Goal: Task Accomplishment & Management: Use online tool/utility

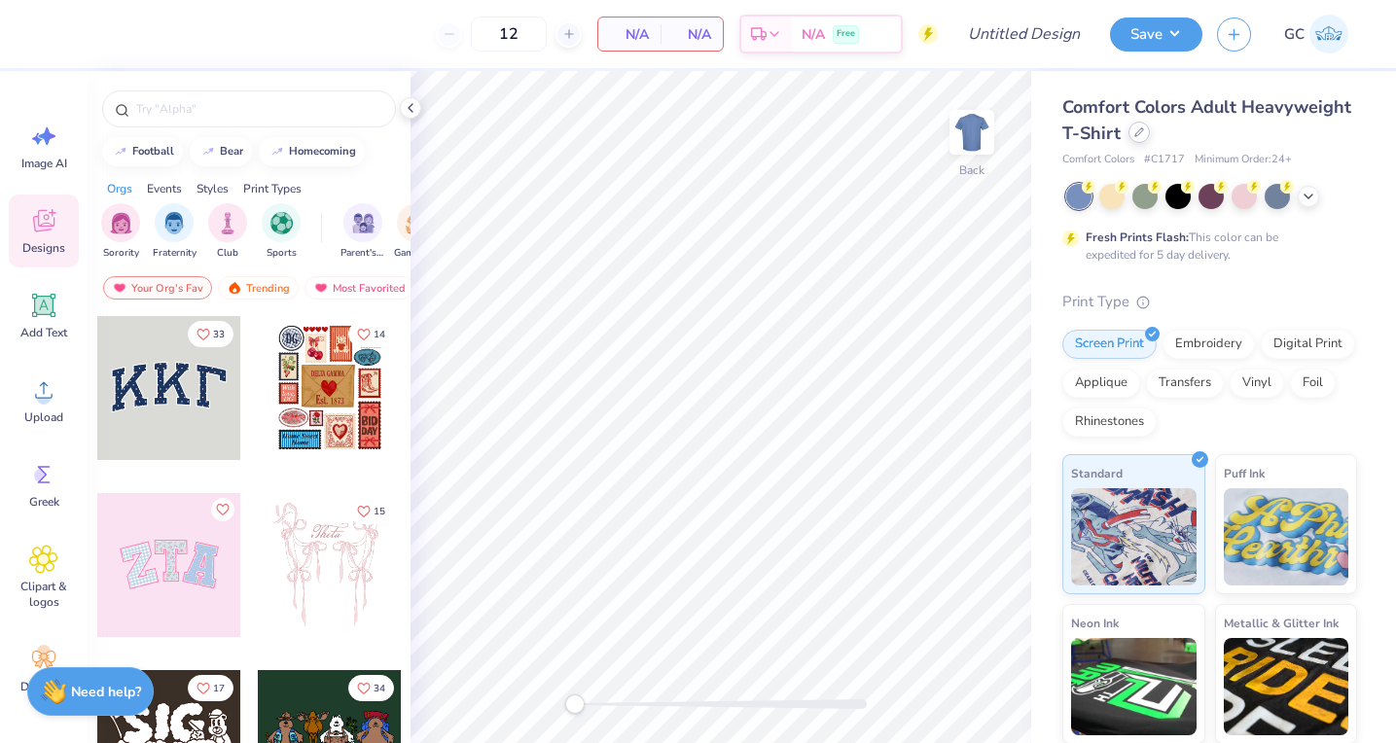
click at [1137, 144] on div "Comfort Colors Adult Heavyweight T-Shirt" at bounding box center [1210, 120] width 295 height 53
click at [1137, 129] on icon at bounding box center [1140, 132] width 10 height 10
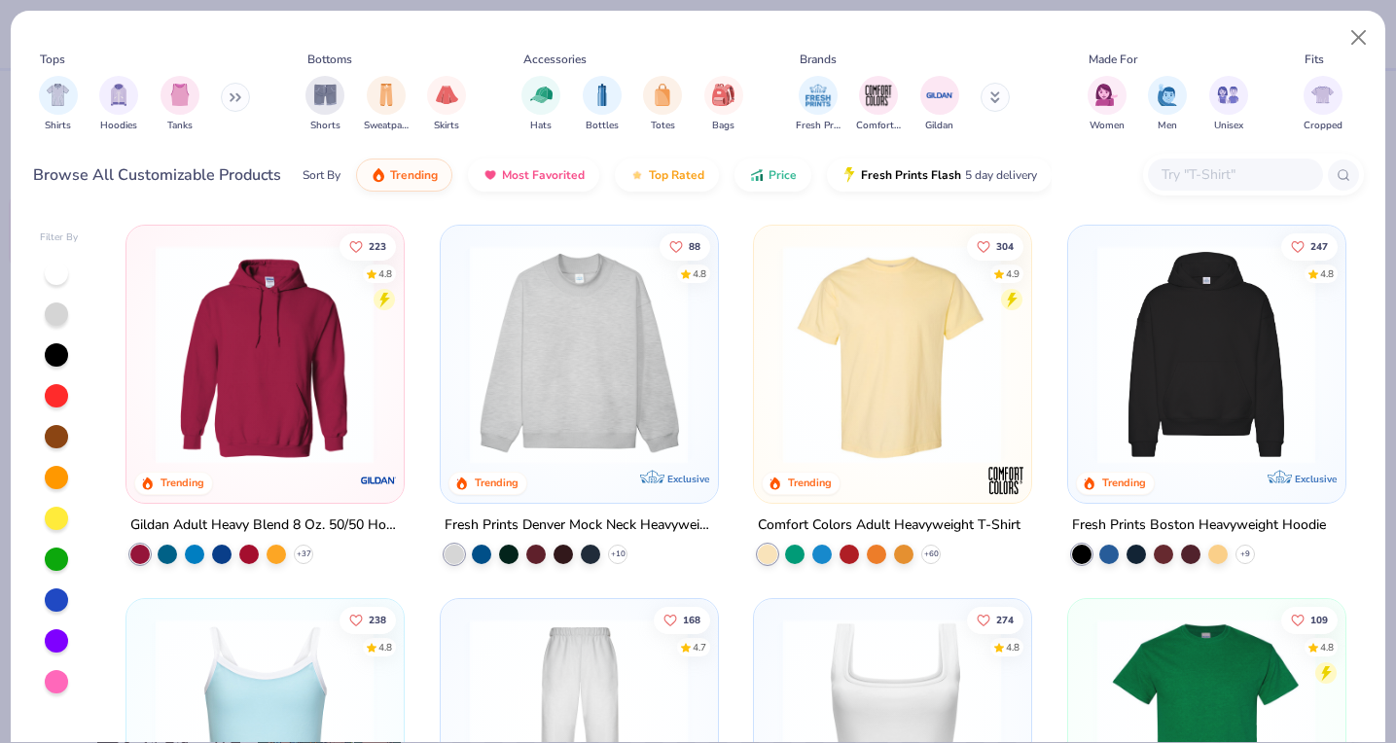
click at [224, 96] on button at bounding box center [235, 97] width 29 height 29
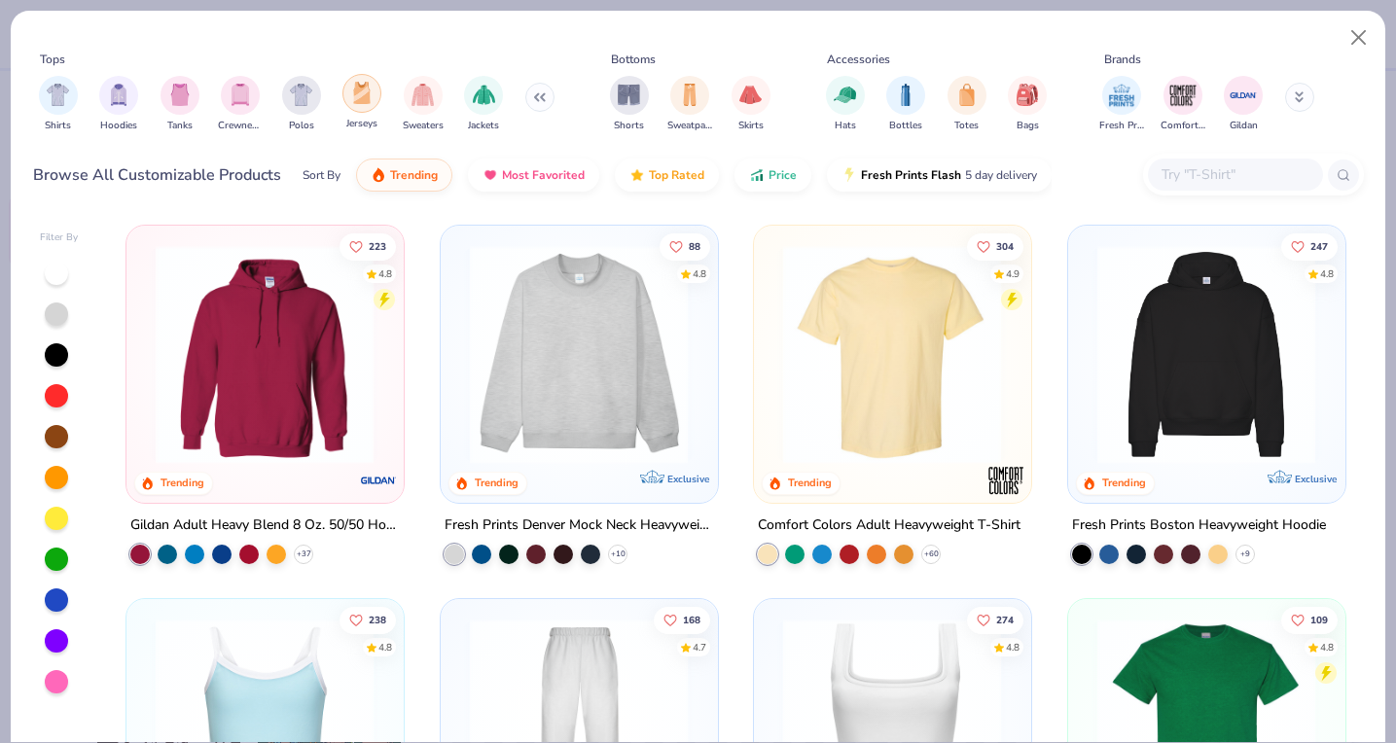
click at [350, 94] on div "filter for Jerseys" at bounding box center [362, 93] width 39 height 39
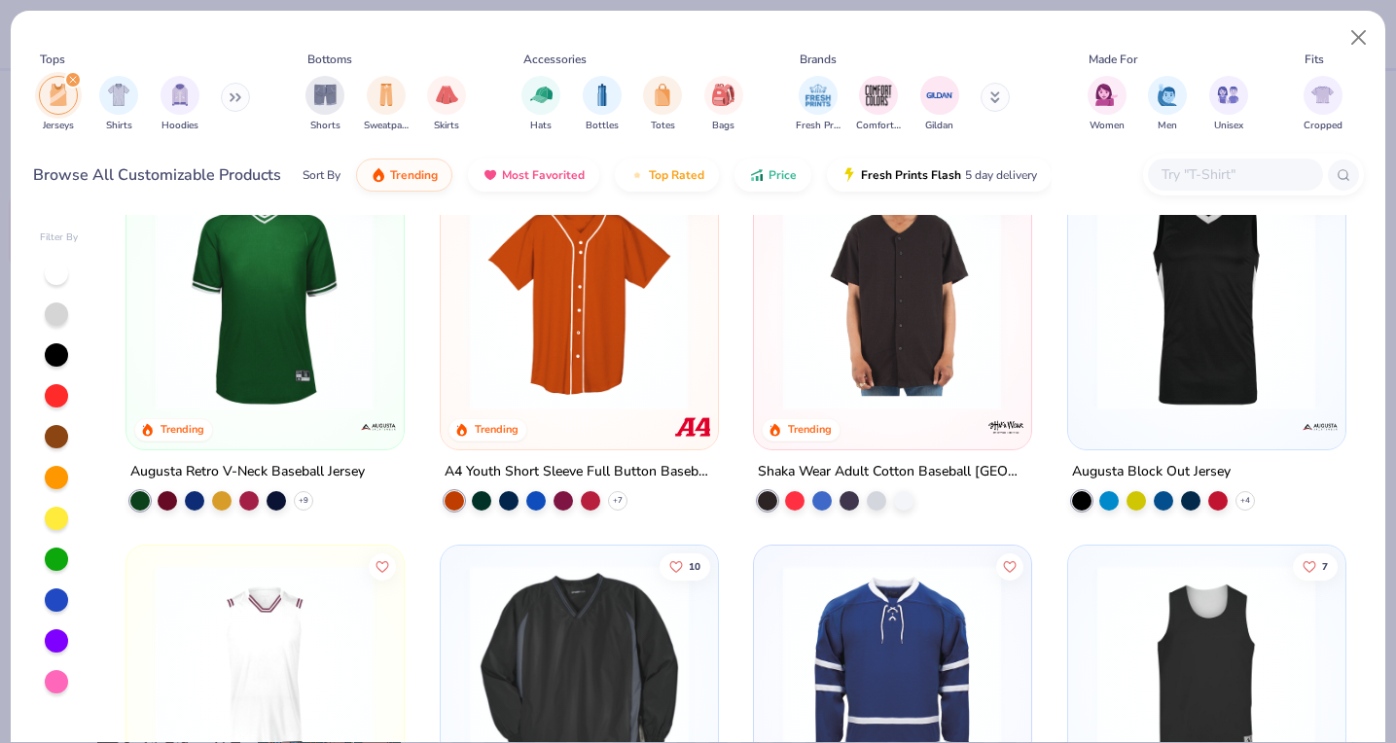
scroll to position [17, 0]
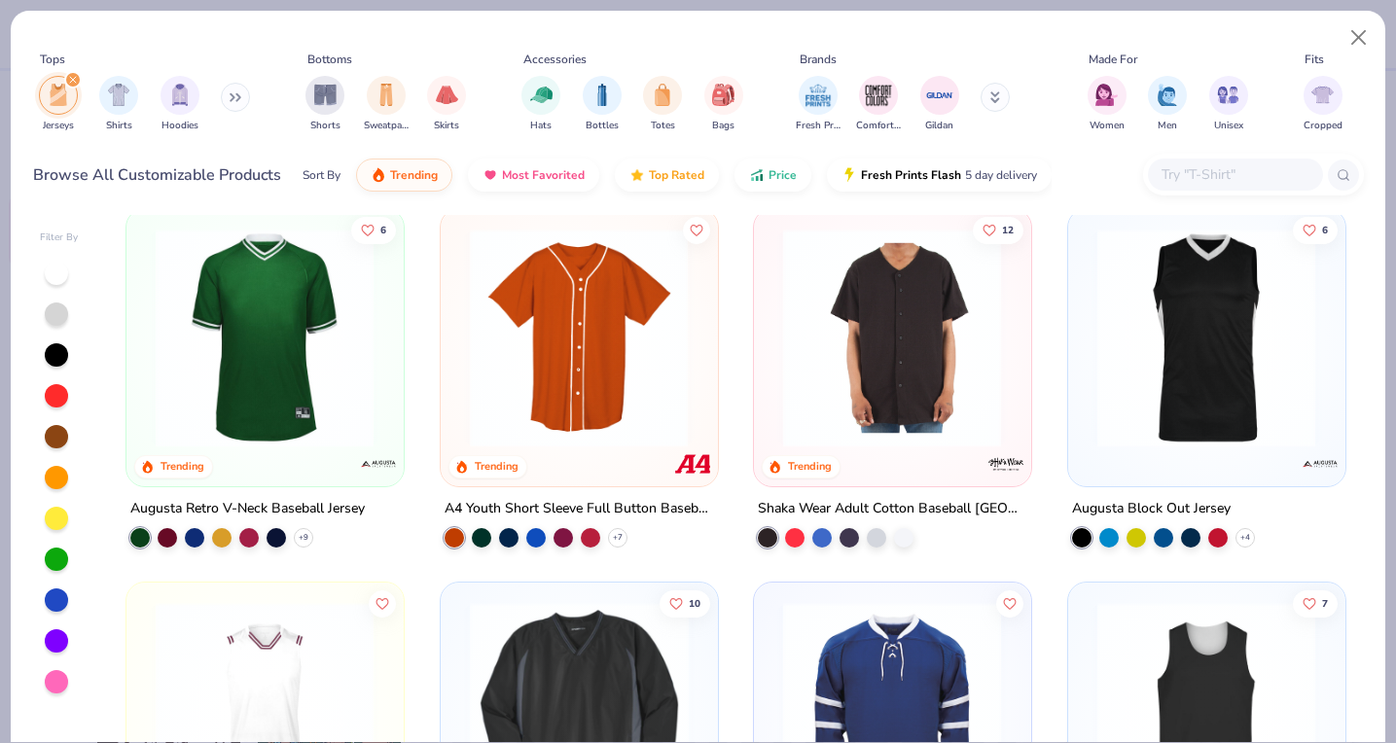
click at [1163, 395] on img at bounding box center [1206, 338] width 237 height 219
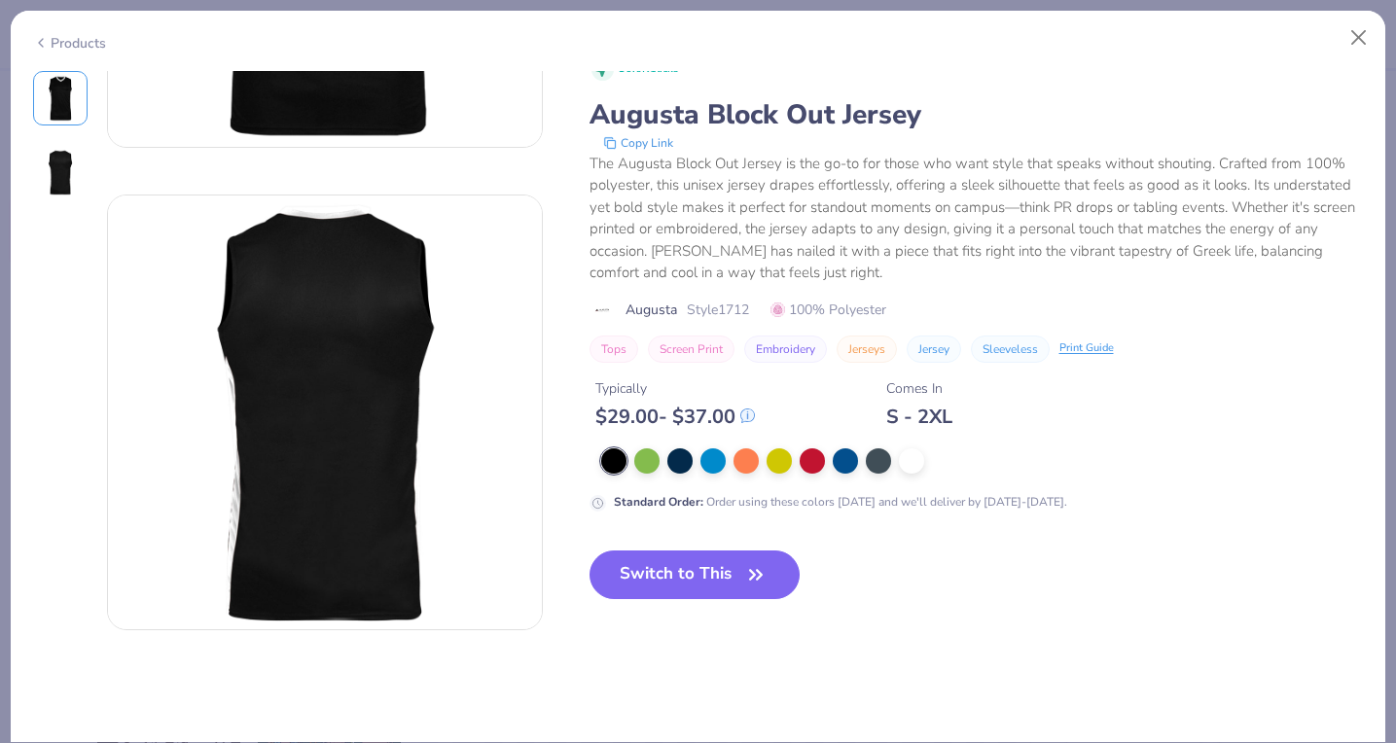
scroll to position [242, 0]
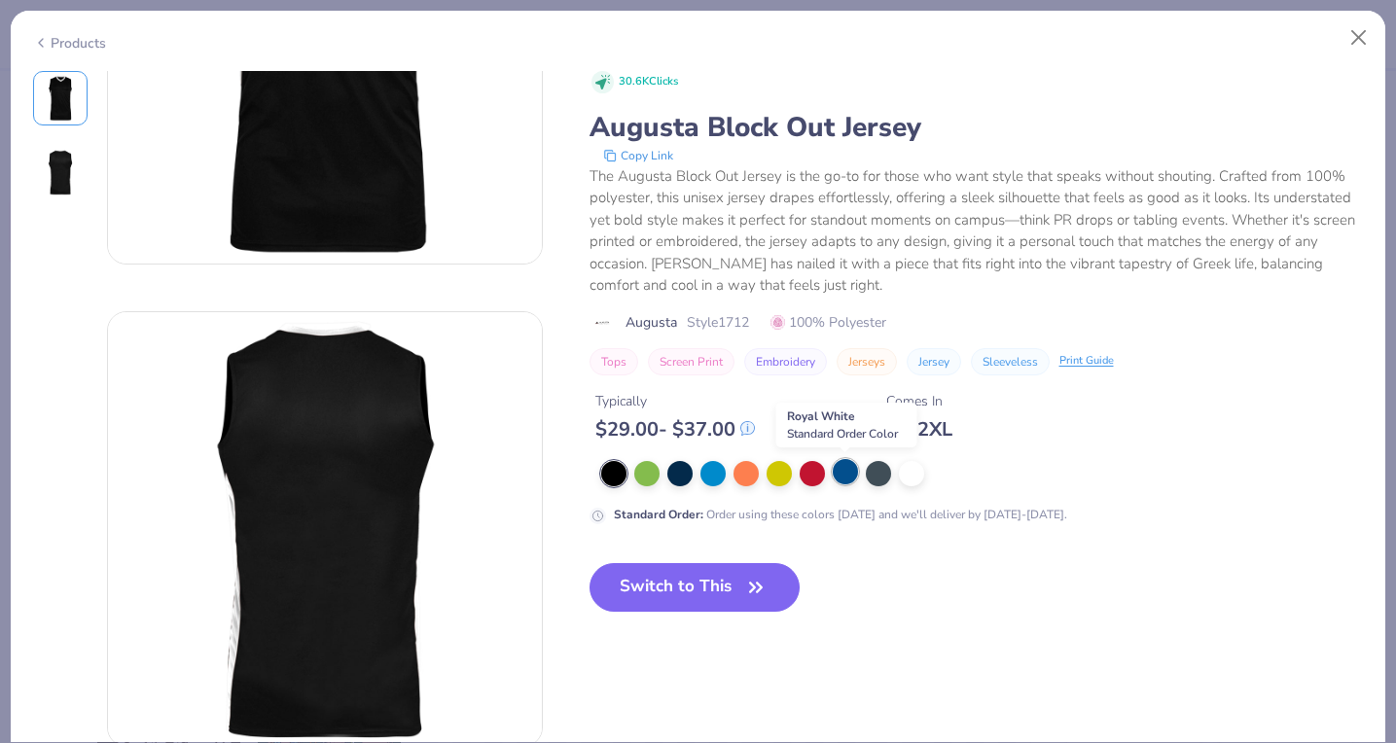
click at [844, 475] on div at bounding box center [845, 471] width 25 height 25
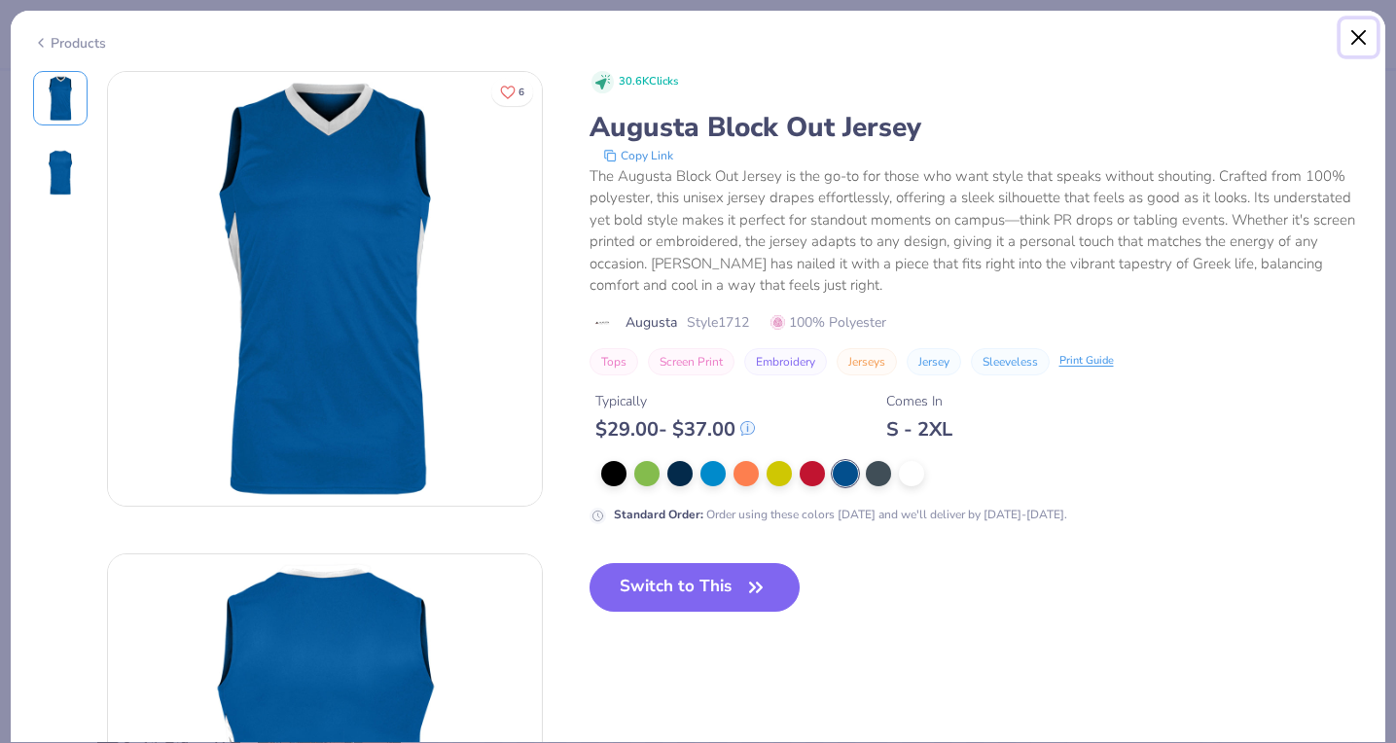
click at [1364, 33] on button "Close" at bounding box center [1359, 37] width 37 height 37
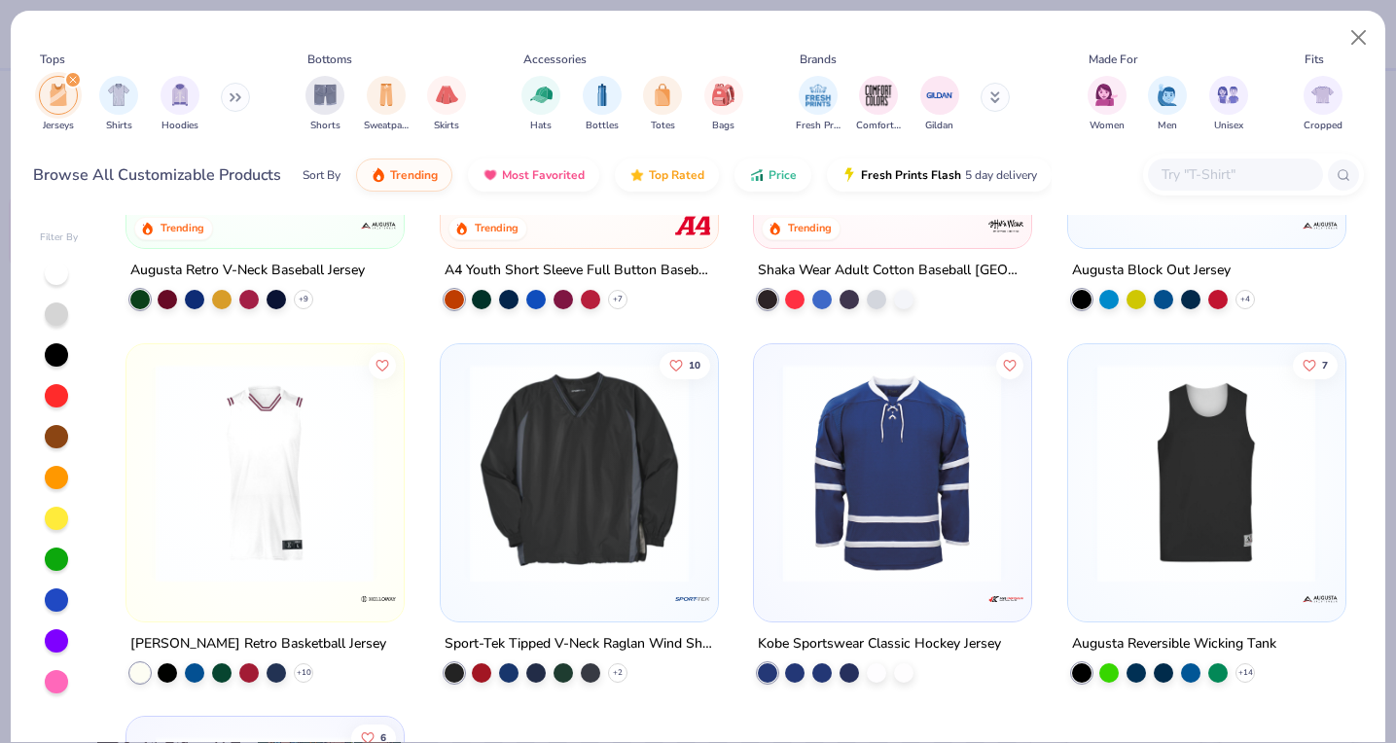
scroll to position [279, 0]
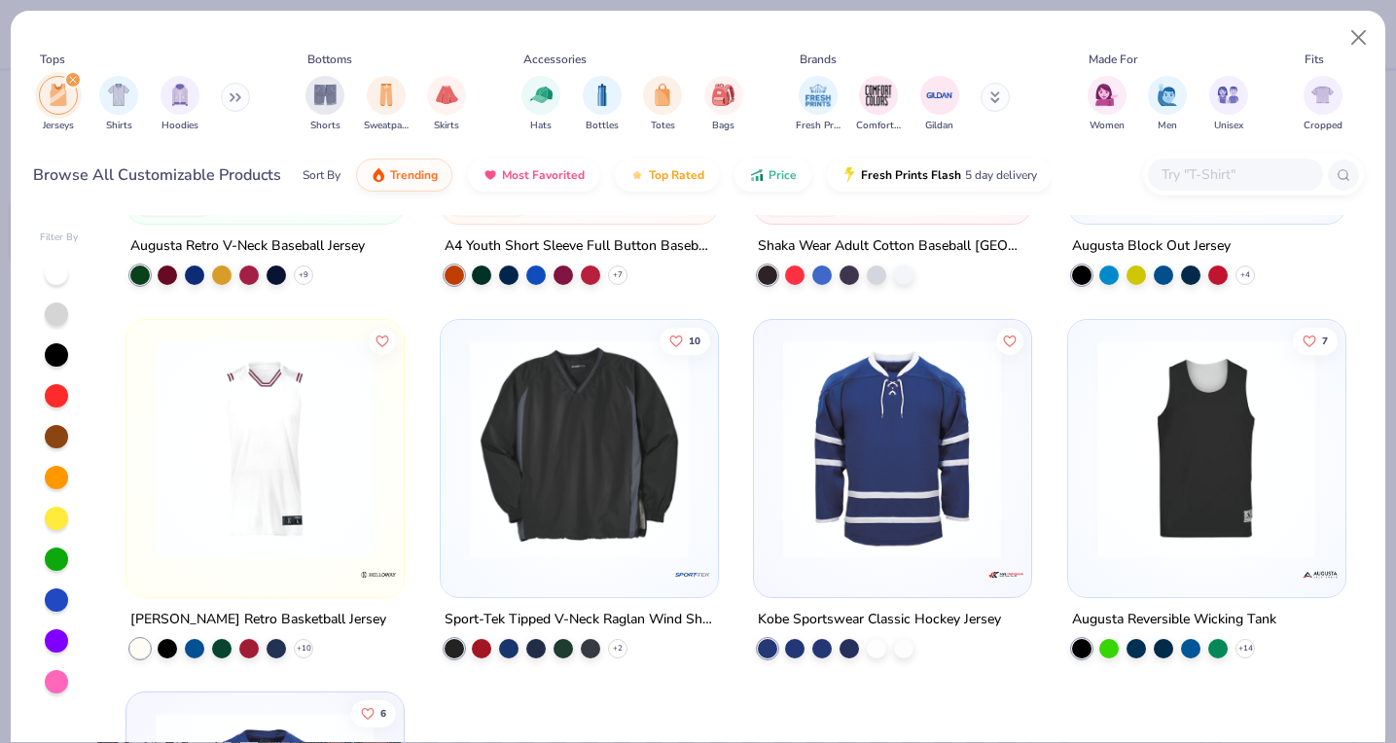
click at [303, 449] on img at bounding box center [264, 448] width 237 height 219
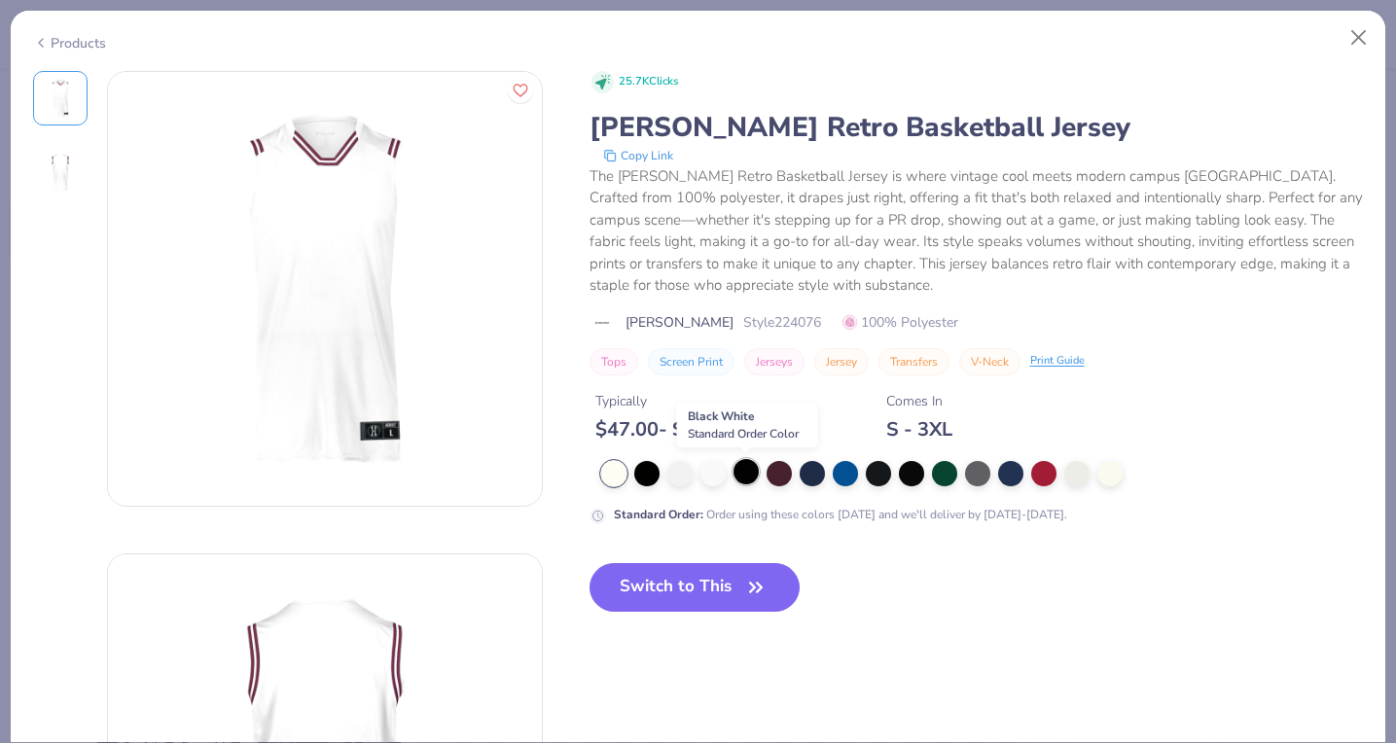
click at [749, 481] on div at bounding box center [746, 471] width 25 height 25
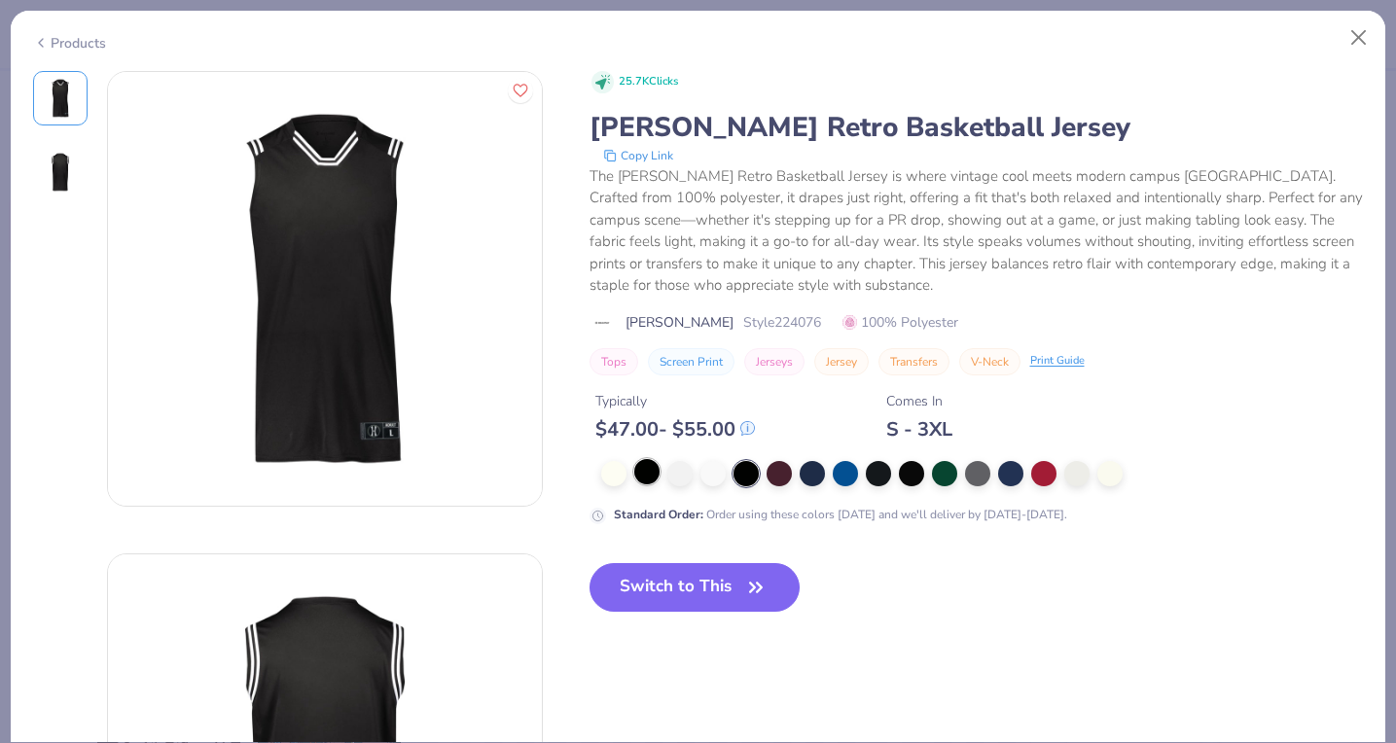
click at [645, 483] on div at bounding box center [646, 471] width 25 height 25
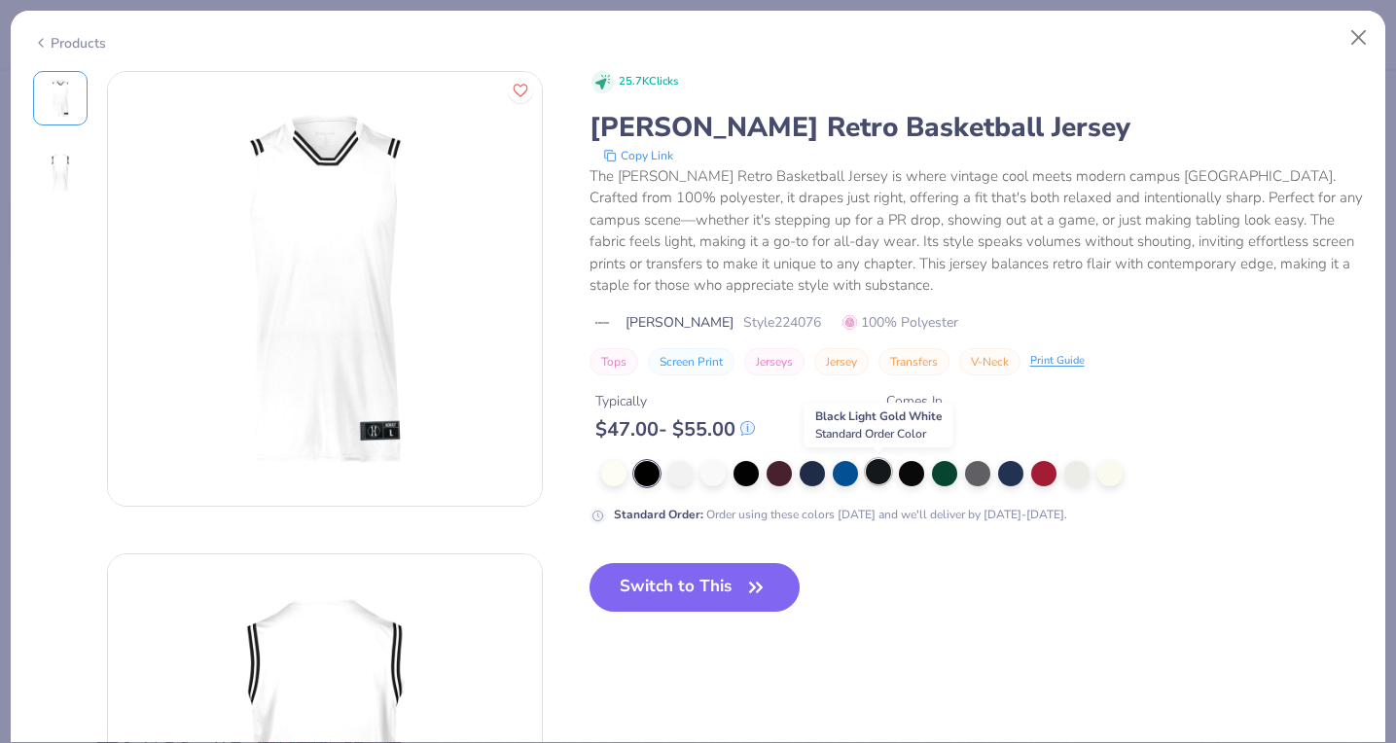
click at [878, 472] on div at bounding box center [878, 471] width 25 height 25
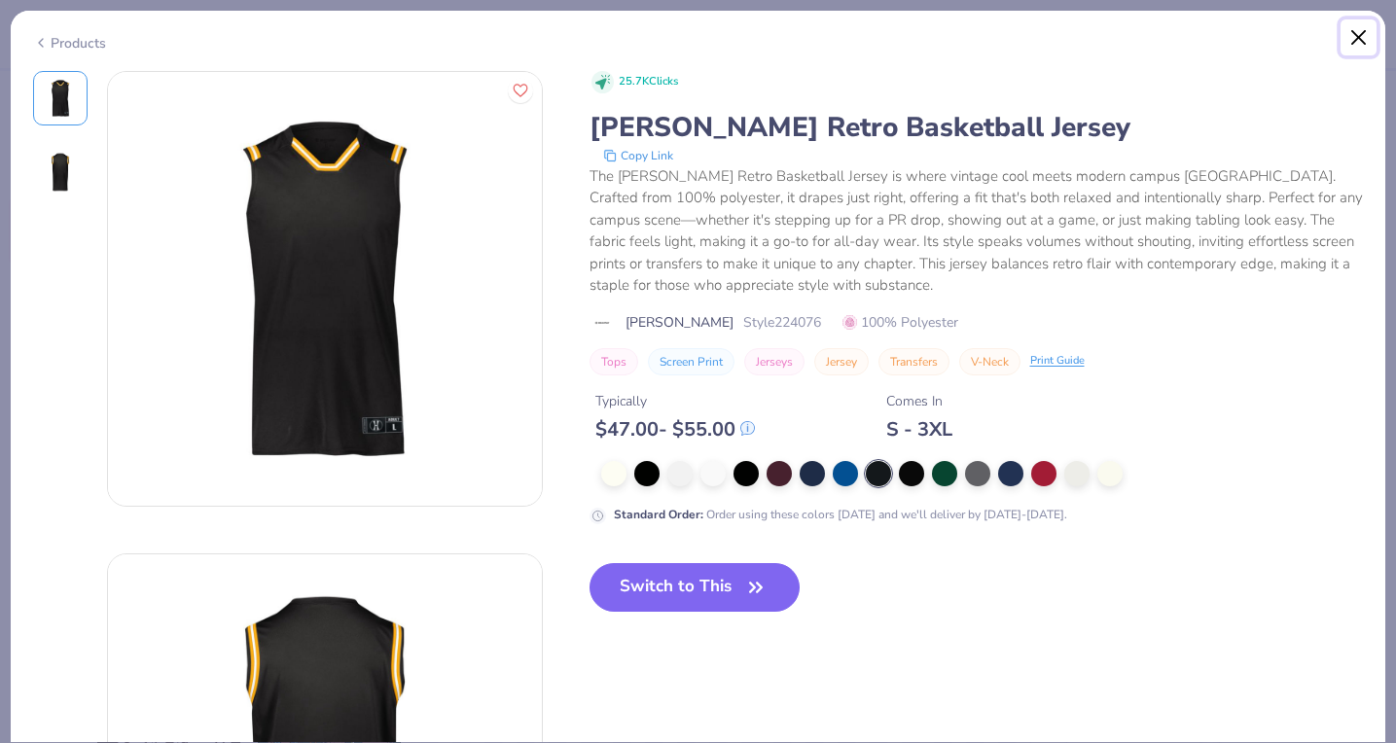
click at [1348, 42] on button "Close" at bounding box center [1359, 37] width 37 height 37
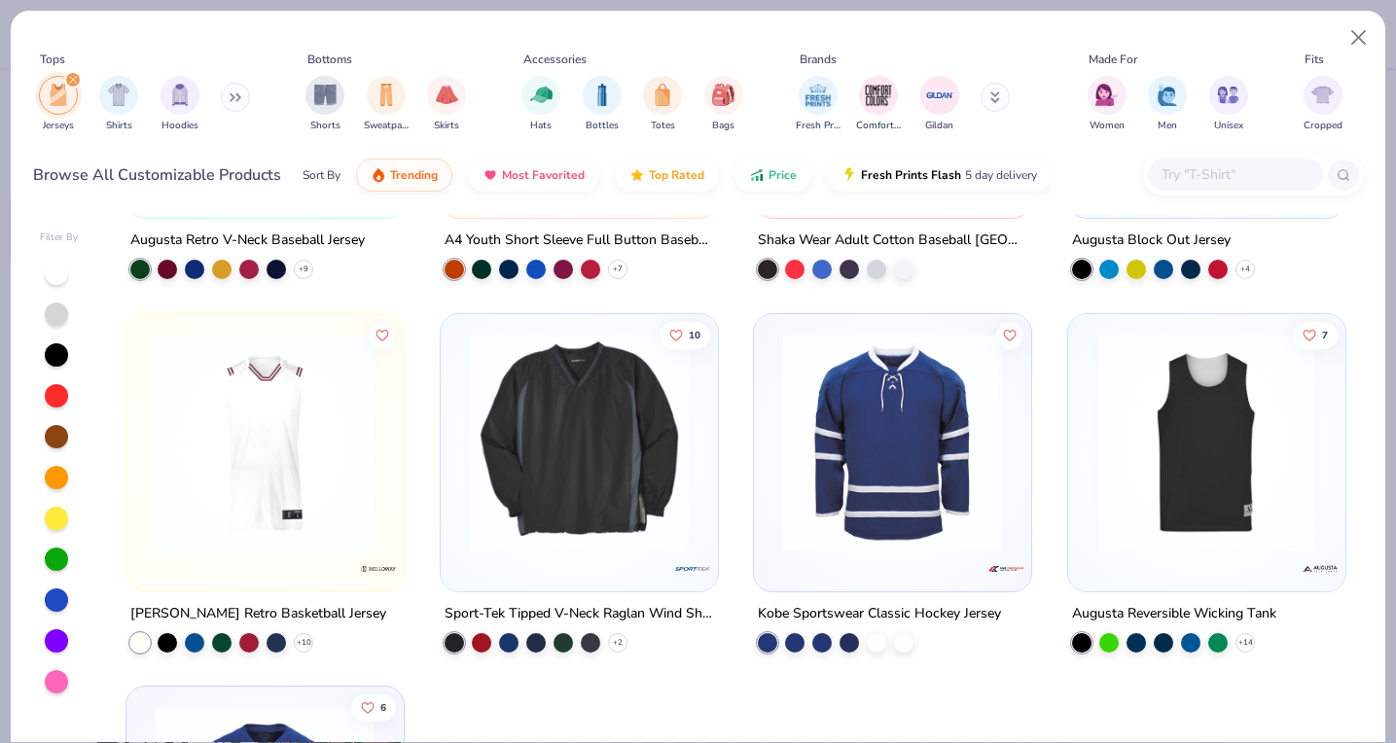
scroll to position [297, 0]
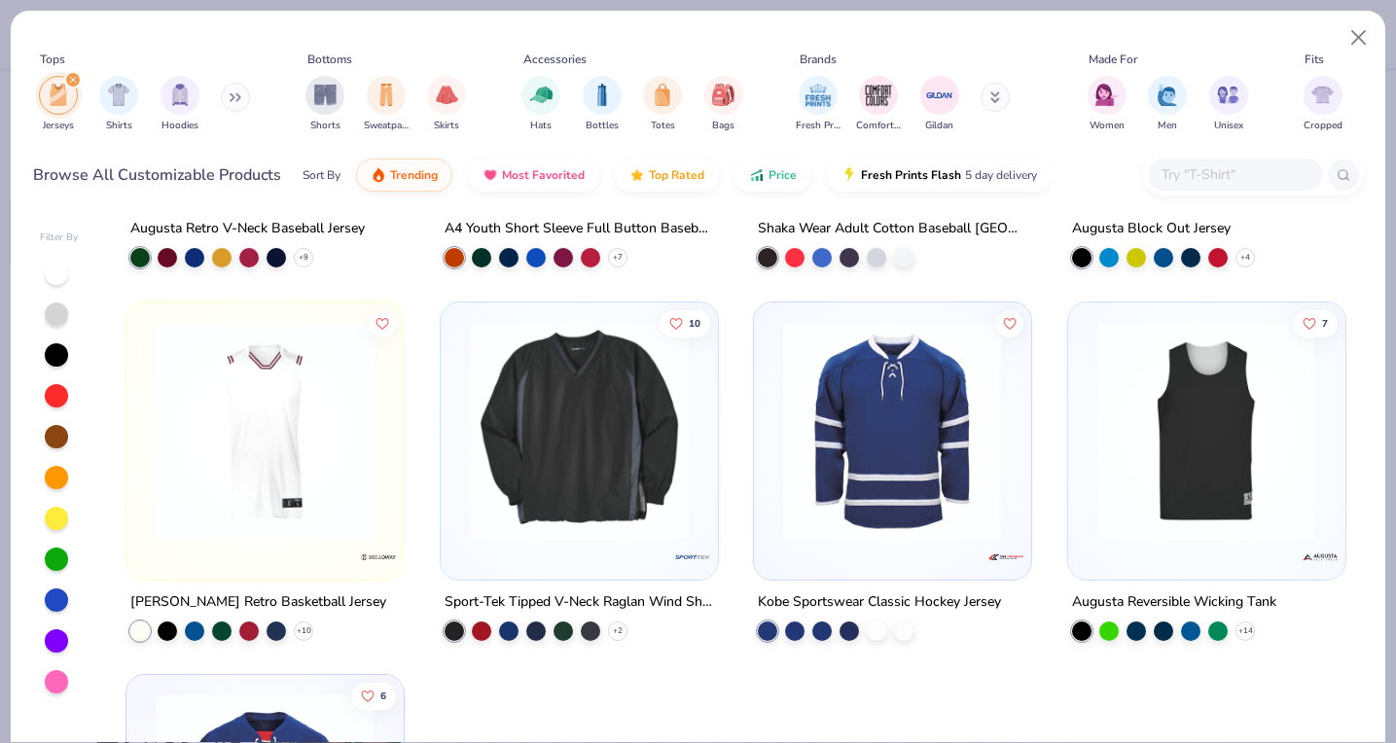
click at [1145, 454] on img at bounding box center [1206, 430] width 237 height 219
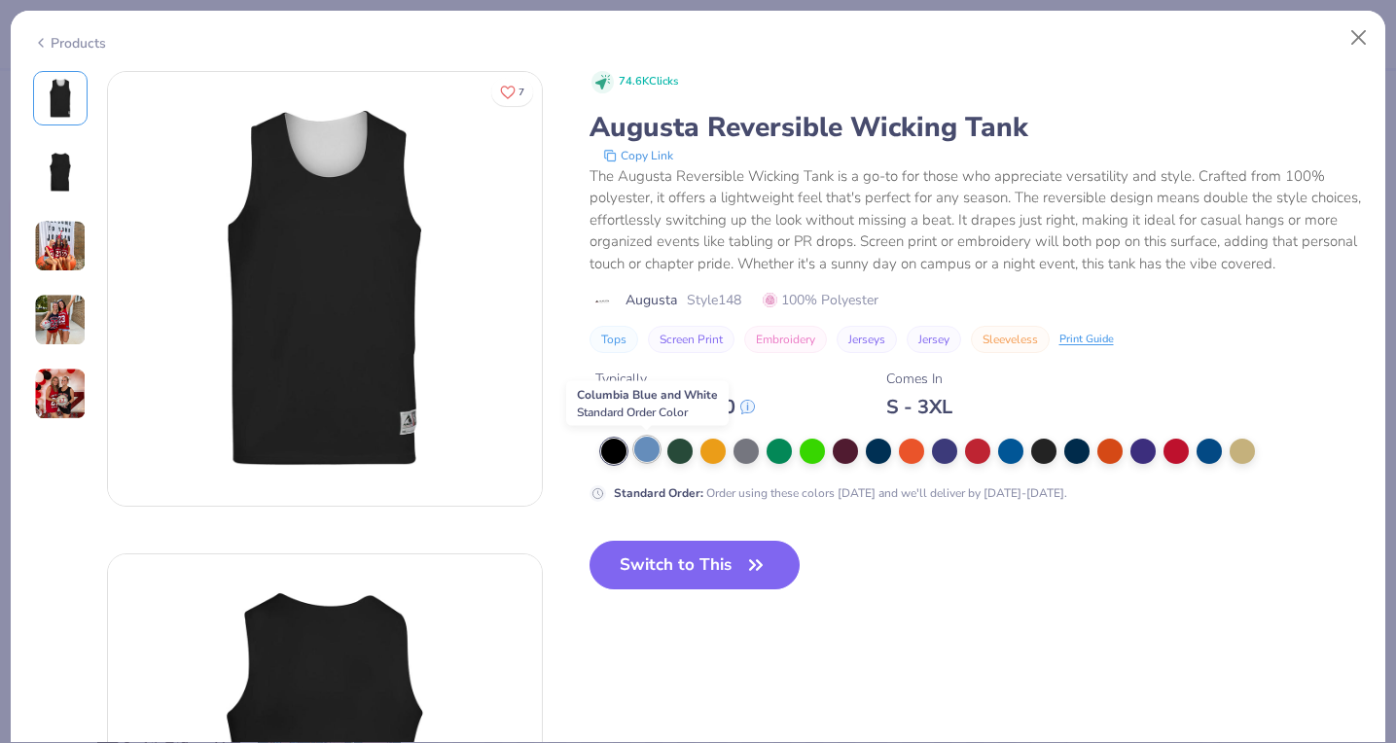
click at [648, 444] on div at bounding box center [646, 449] width 25 height 25
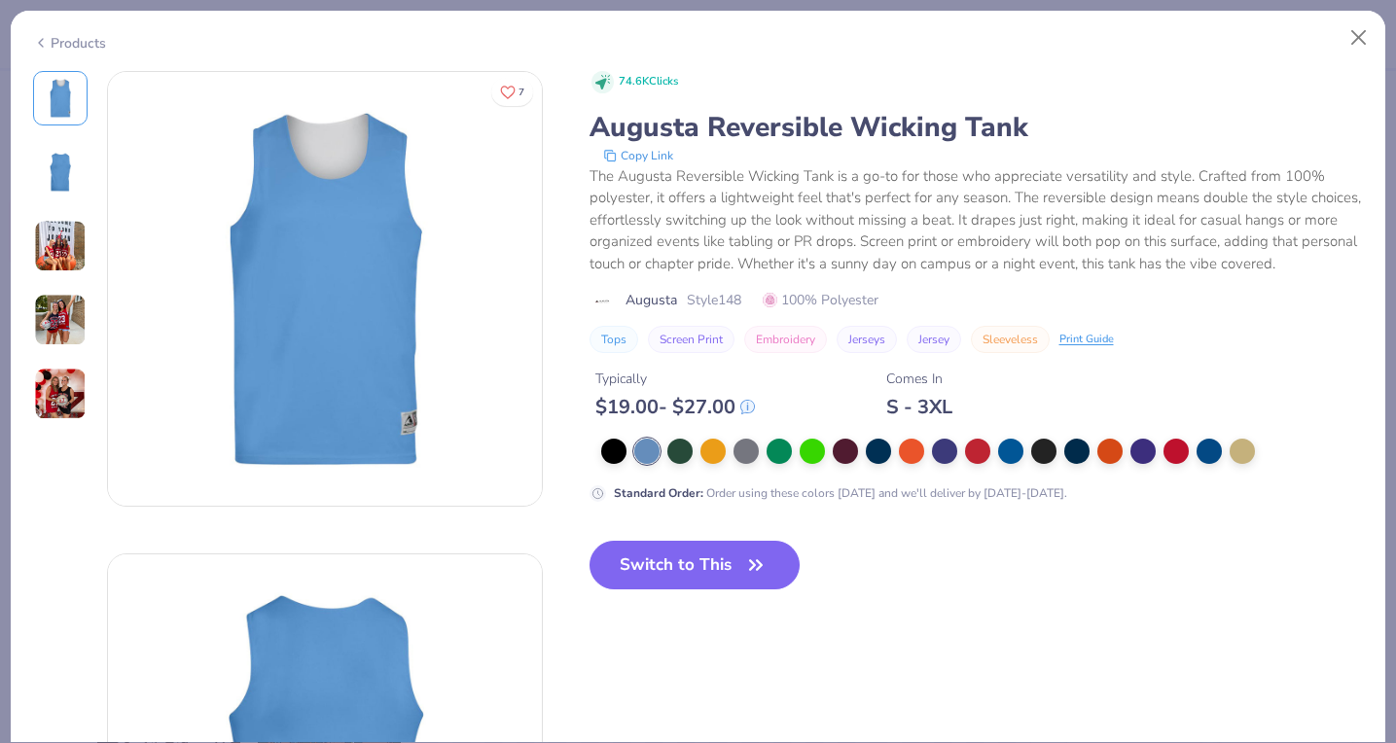
click at [62, 175] on img at bounding box center [60, 172] width 47 height 47
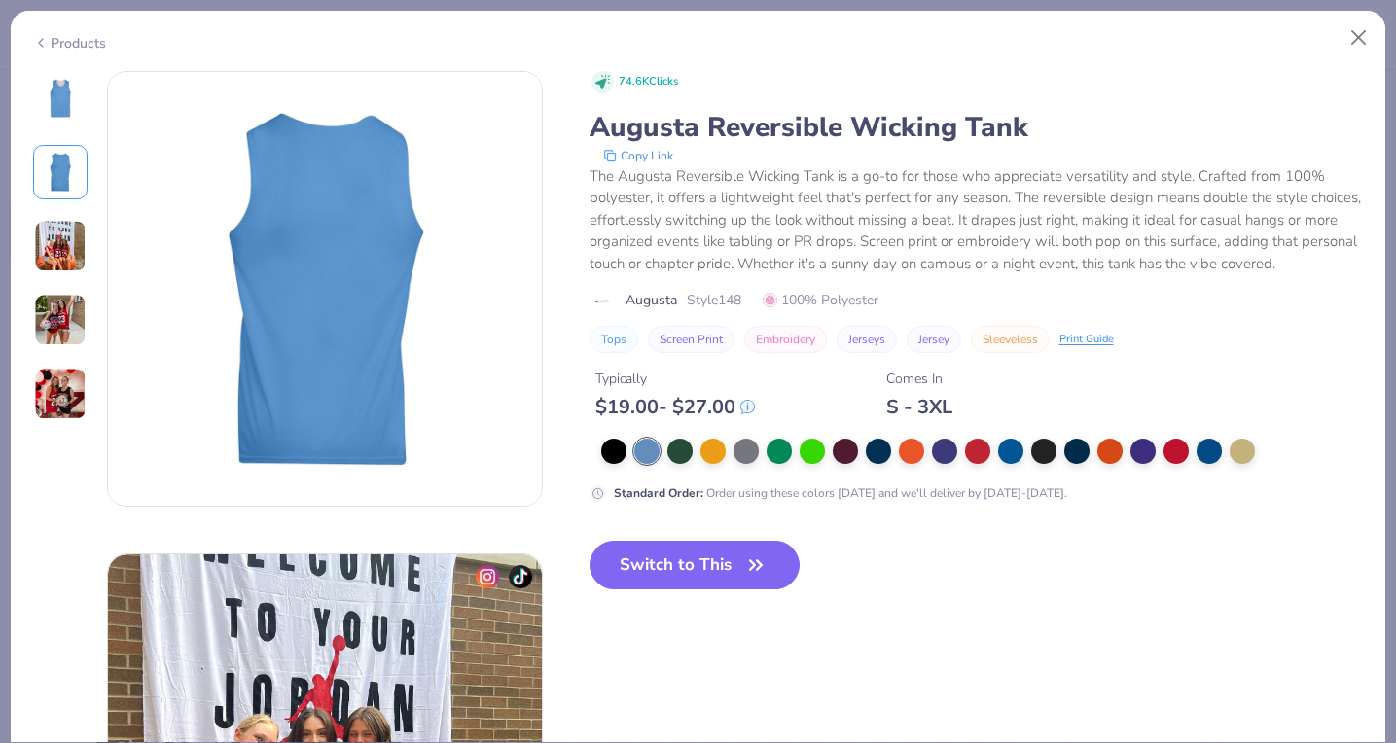
click at [60, 238] on img at bounding box center [60, 246] width 53 height 53
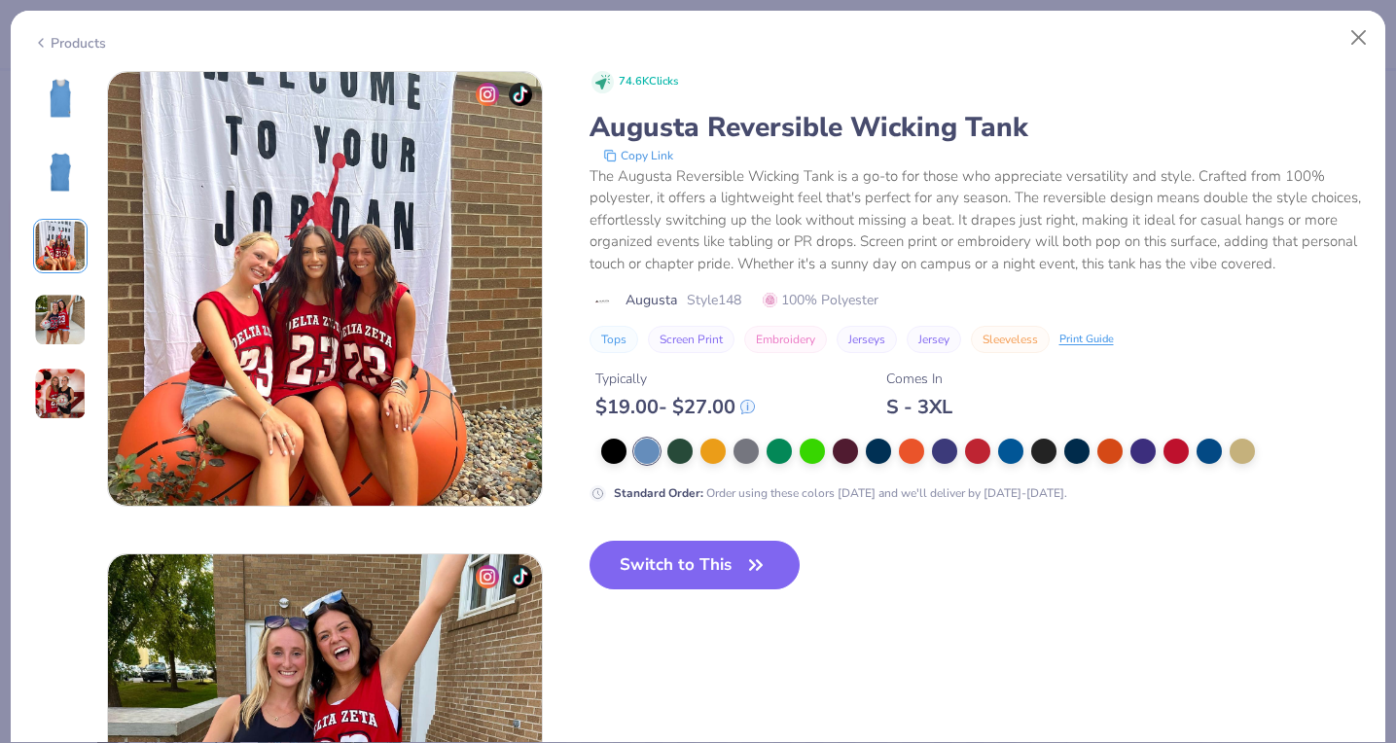
click at [60, 308] on img at bounding box center [60, 320] width 53 height 53
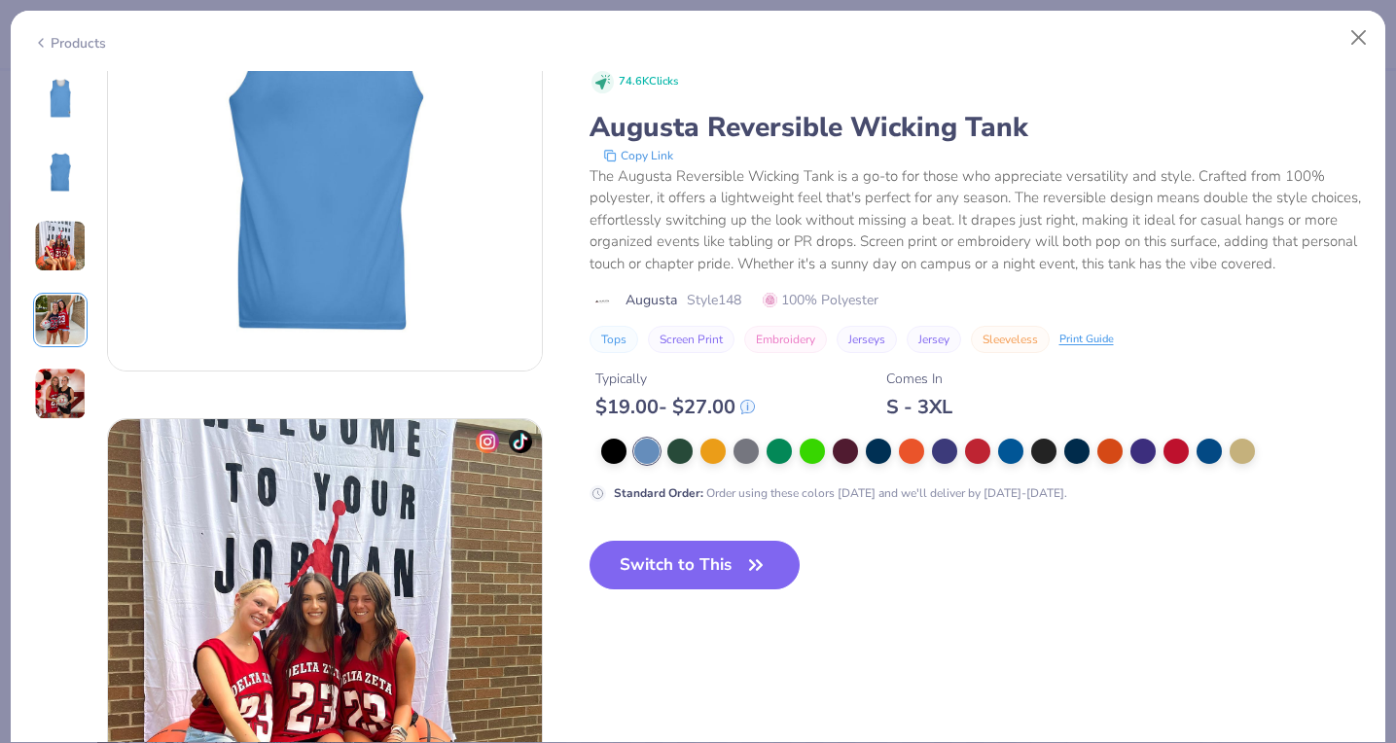
scroll to position [44, 0]
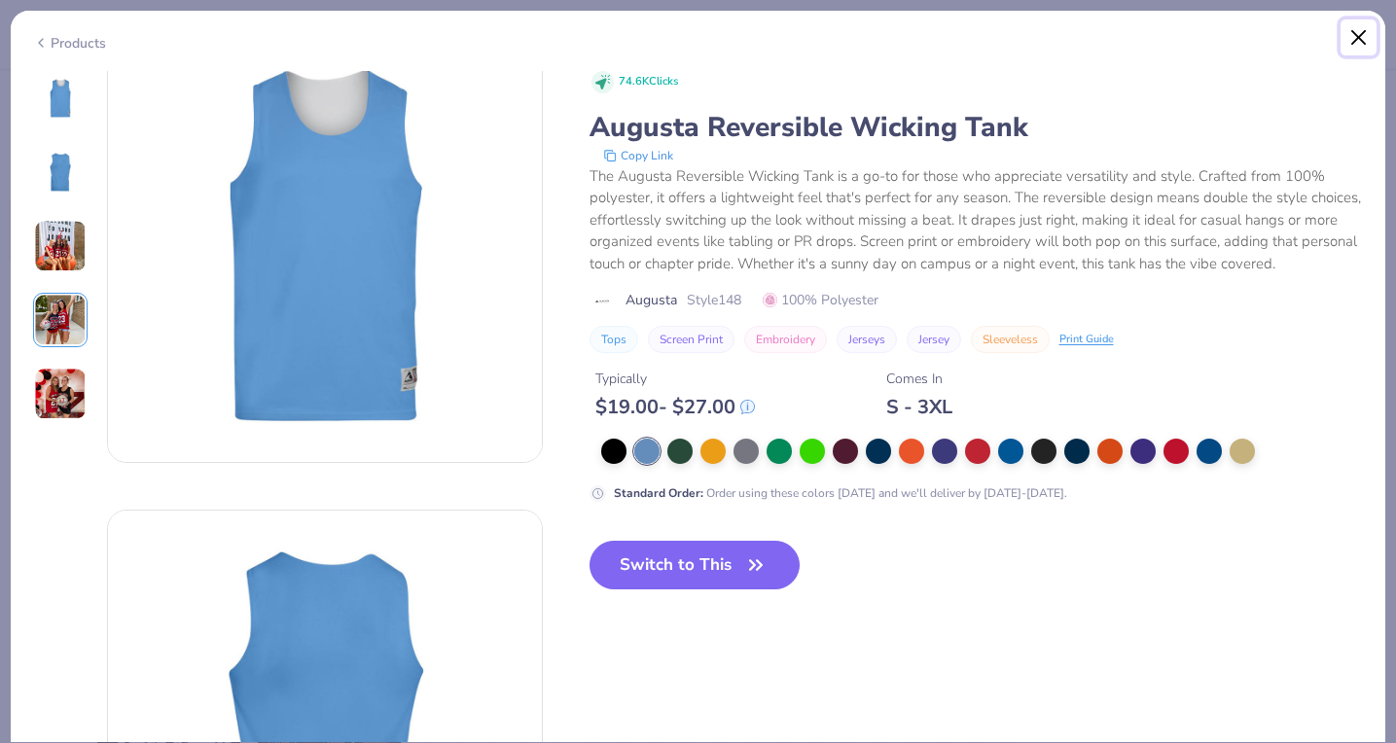
click at [1369, 36] on button "Close" at bounding box center [1359, 37] width 37 height 37
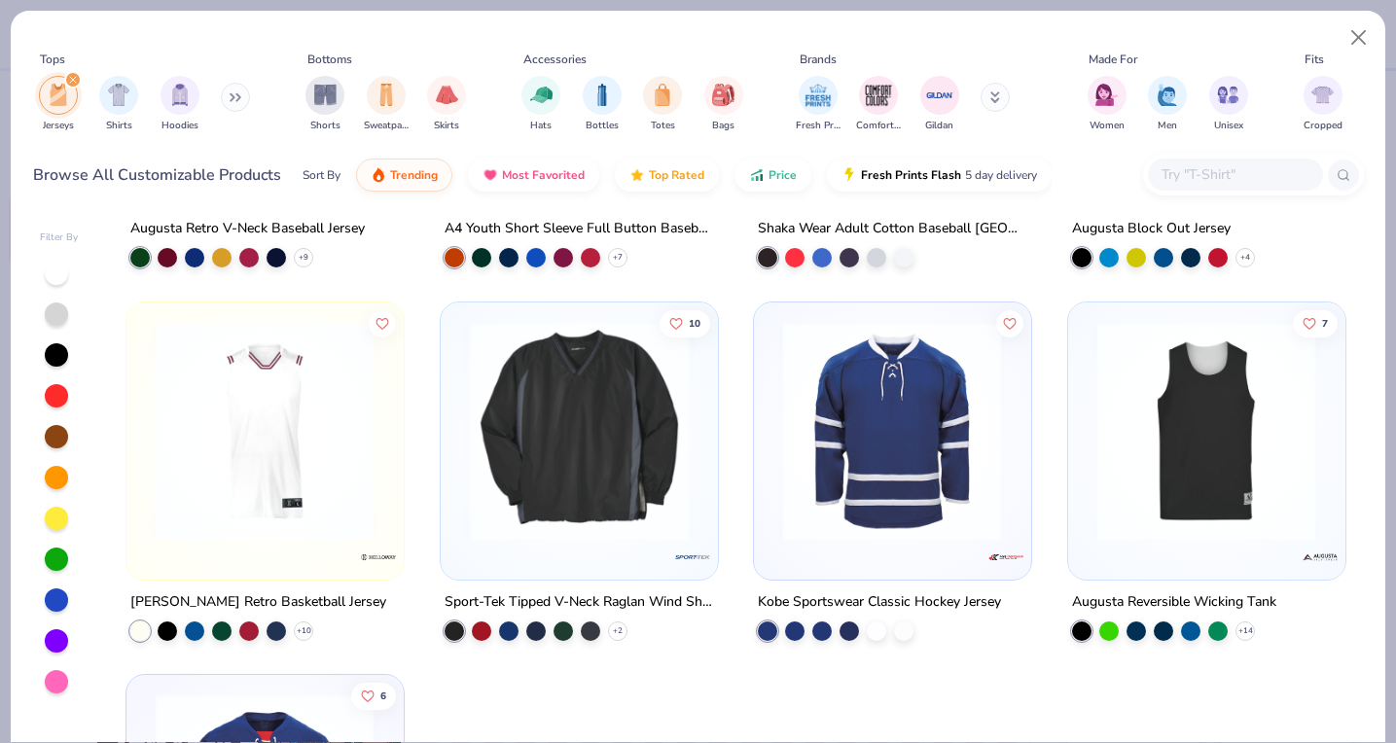
click at [231, 431] on img at bounding box center [264, 430] width 237 height 219
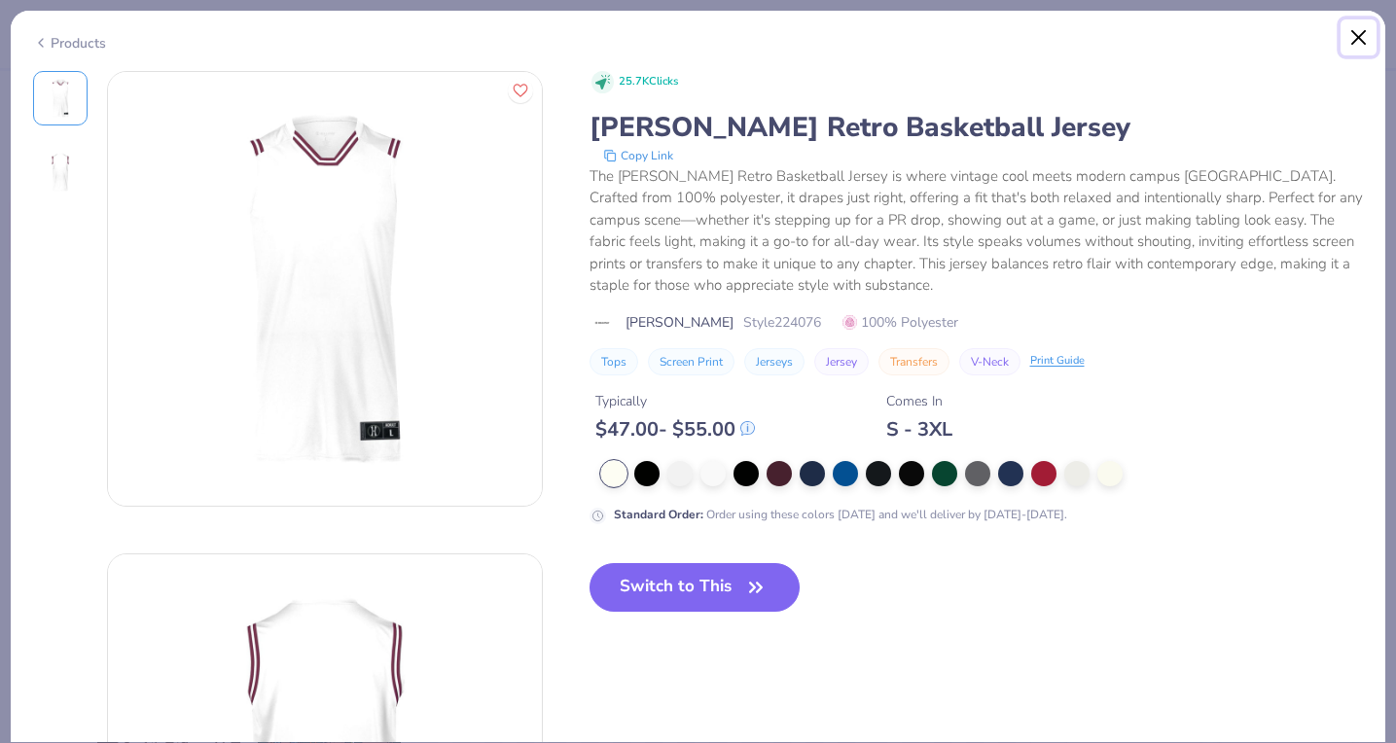
click at [1358, 42] on button "Close" at bounding box center [1359, 37] width 37 height 37
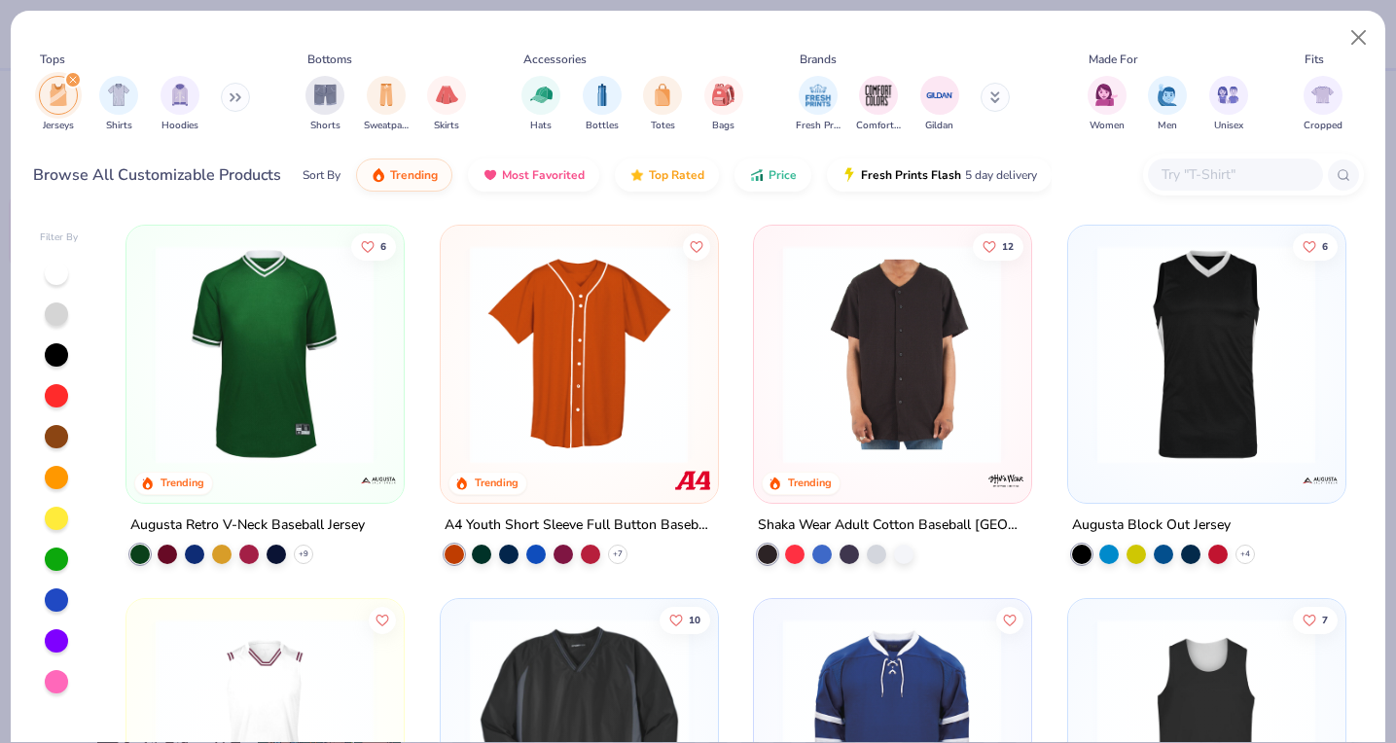
click at [1175, 359] on img at bounding box center [1206, 354] width 237 height 219
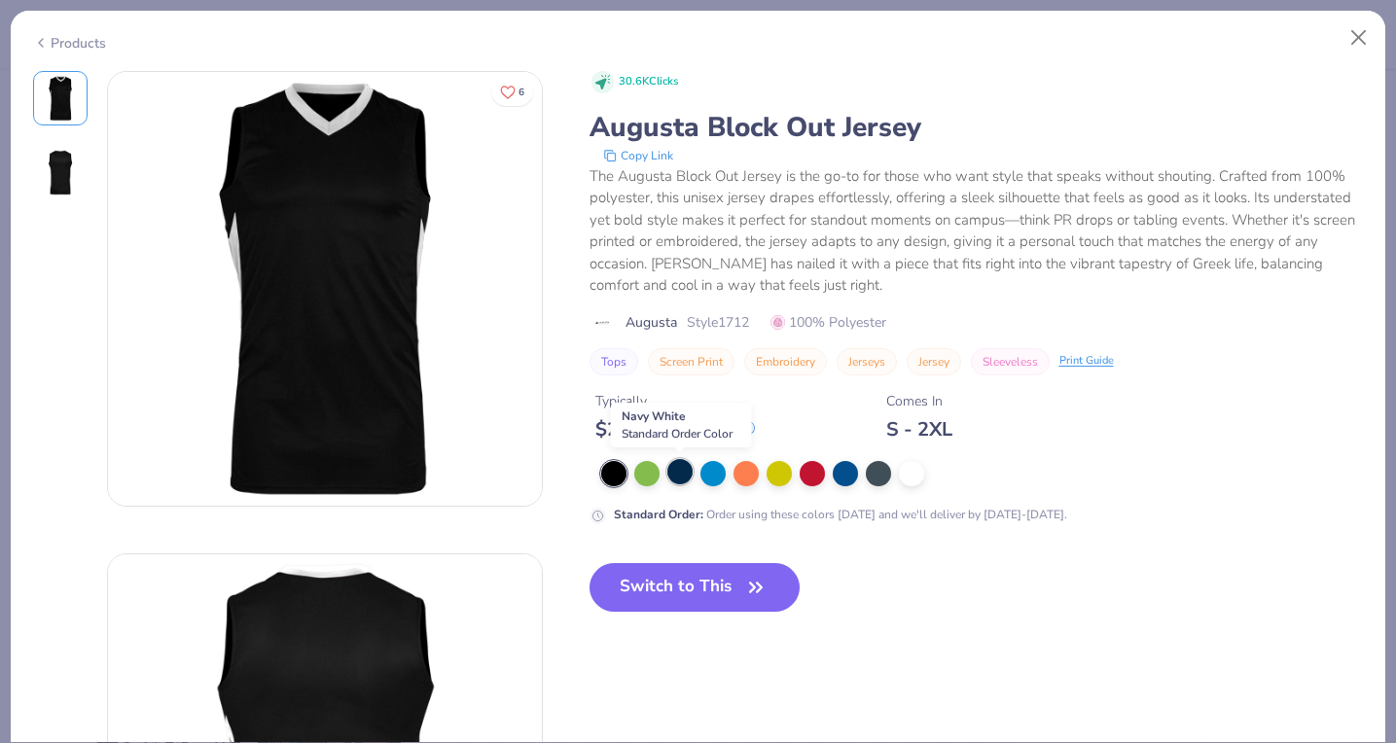
click at [684, 472] on div at bounding box center [680, 471] width 25 height 25
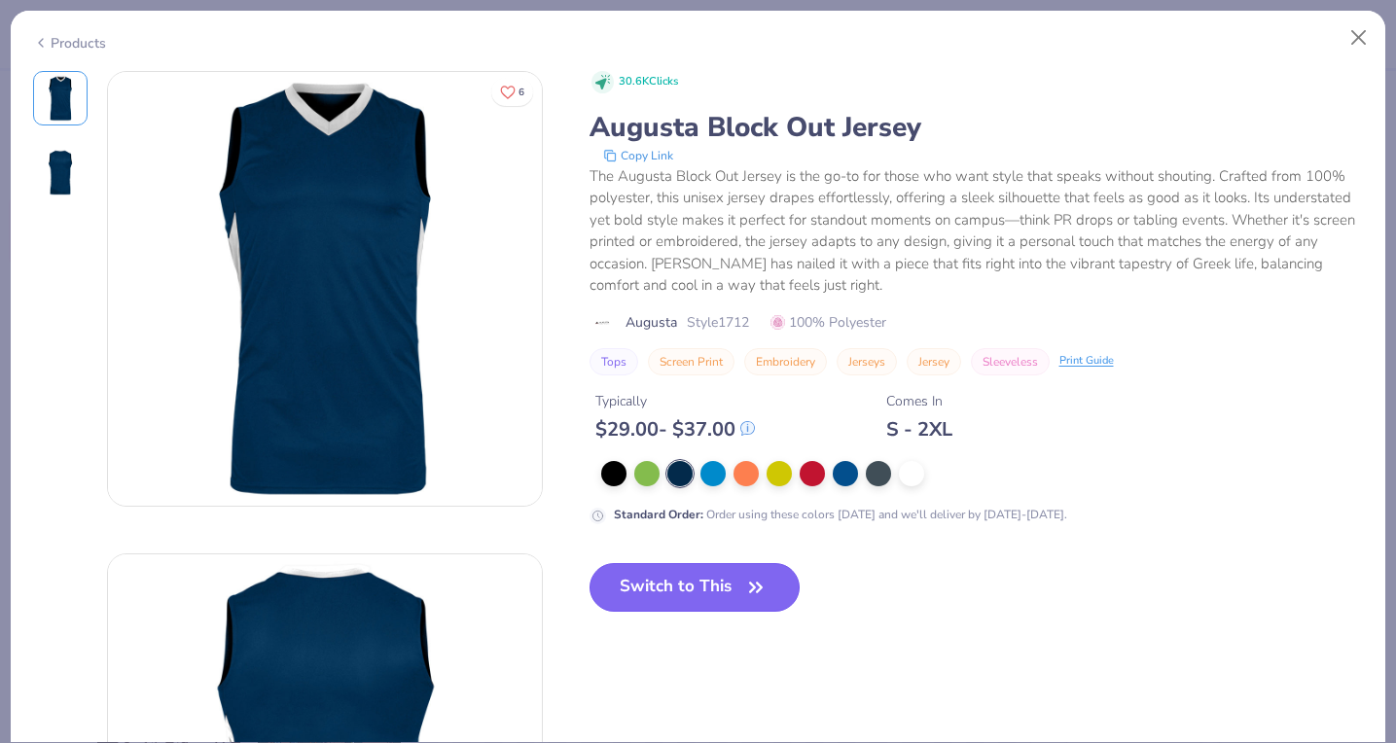
click at [668, 584] on button "Switch to This" at bounding box center [695, 587] width 211 height 49
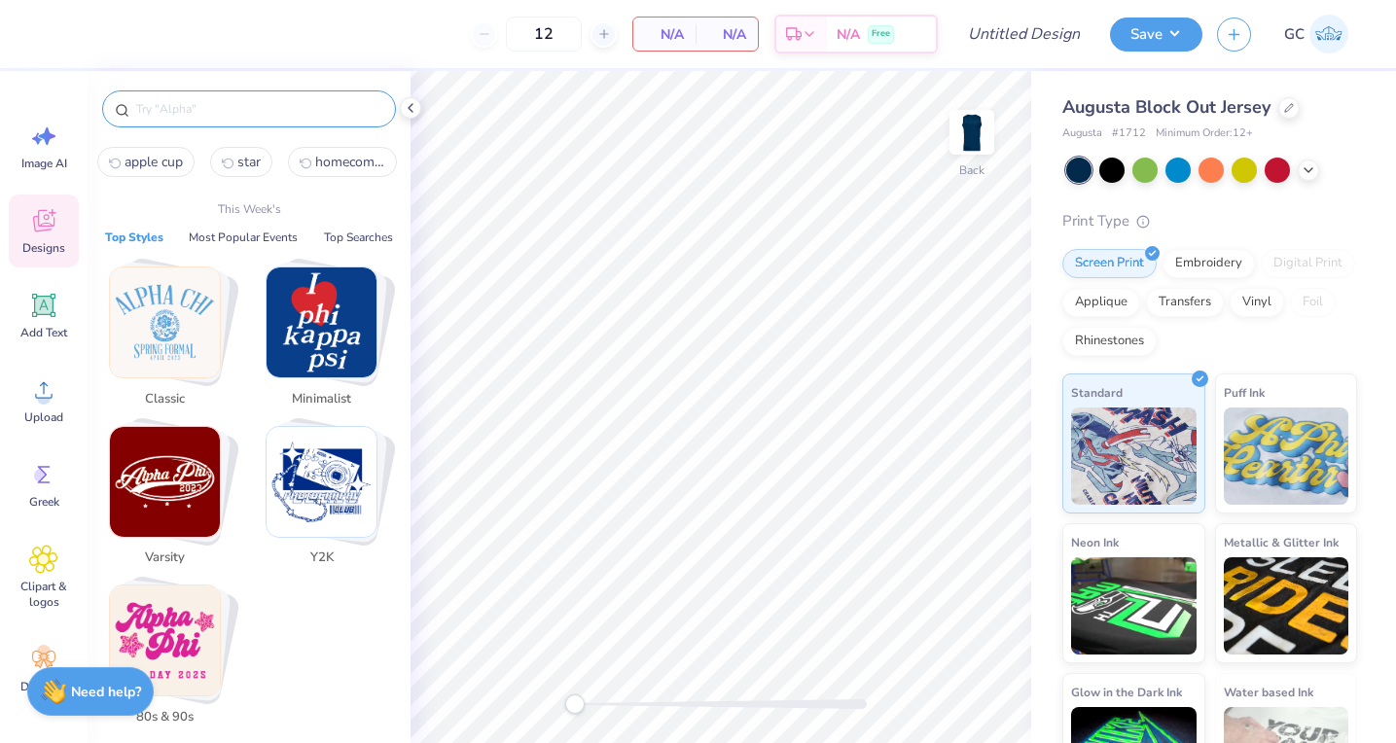
click at [208, 110] on input "text" at bounding box center [258, 108] width 249 height 19
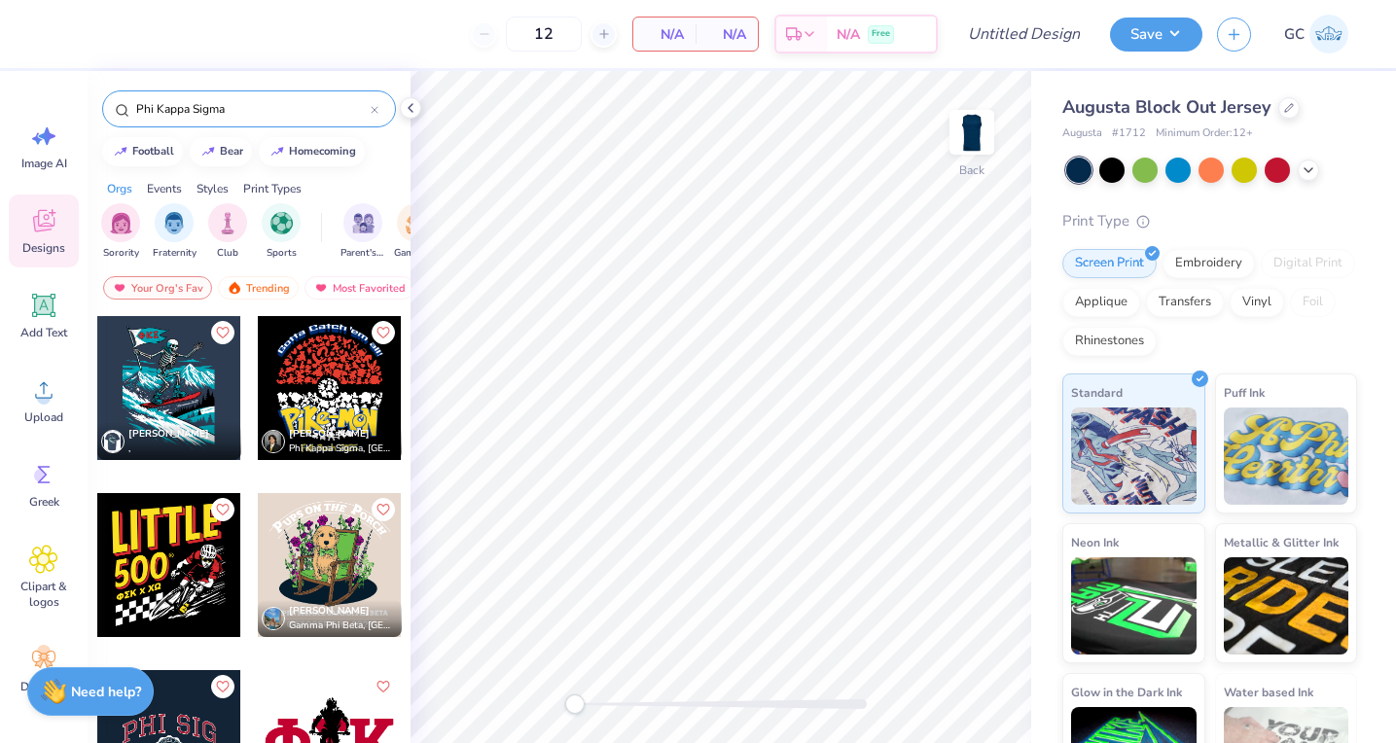
scroll to position [30, 0]
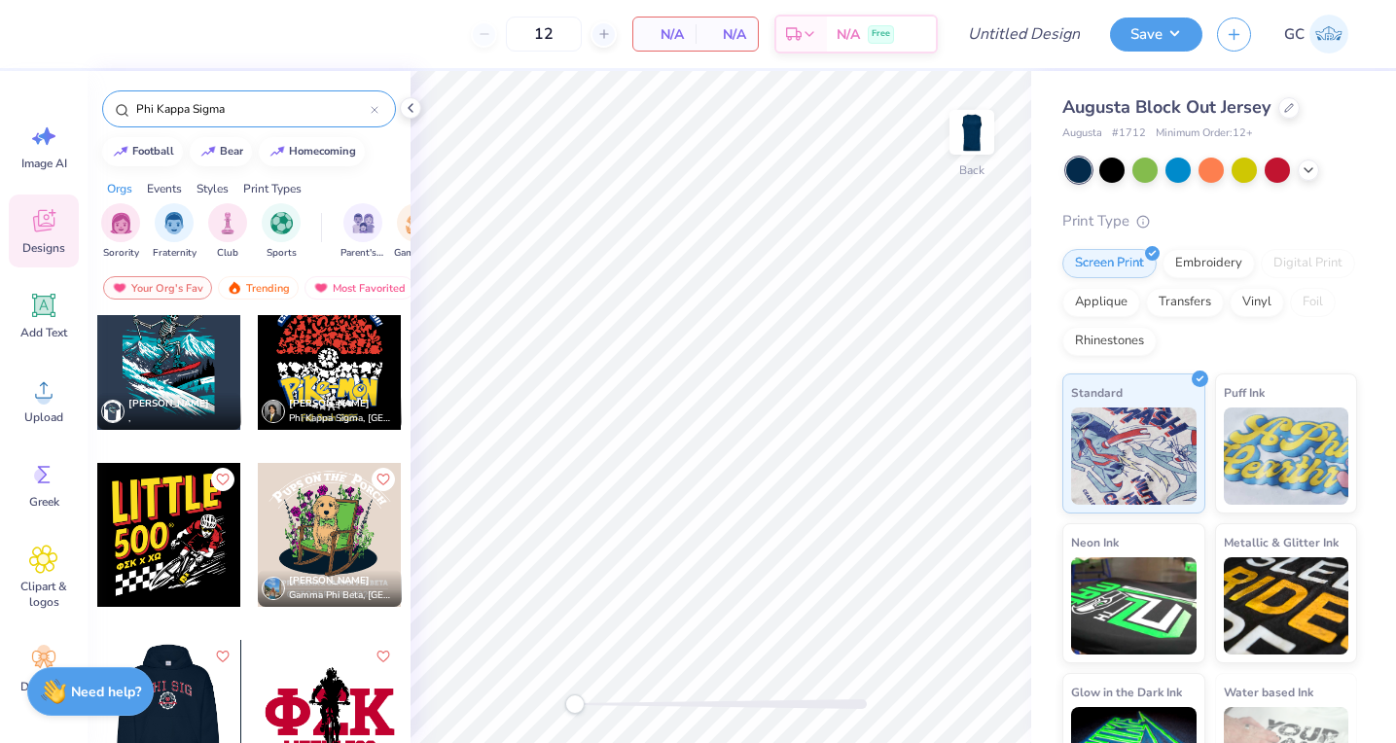
type input "Phi Kappa Sigma"
click at [187, 704] on div at bounding box center [169, 712] width 432 height 144
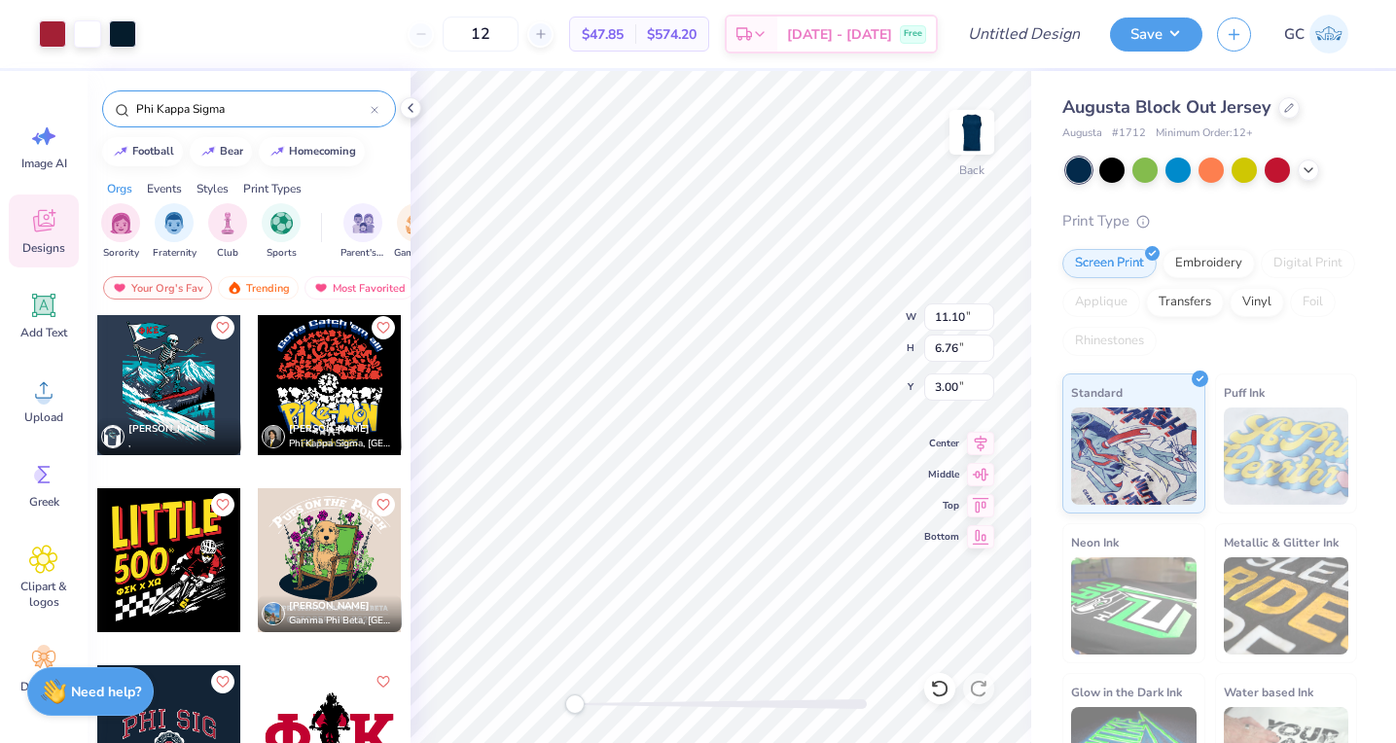
scroll to position [0, 0]
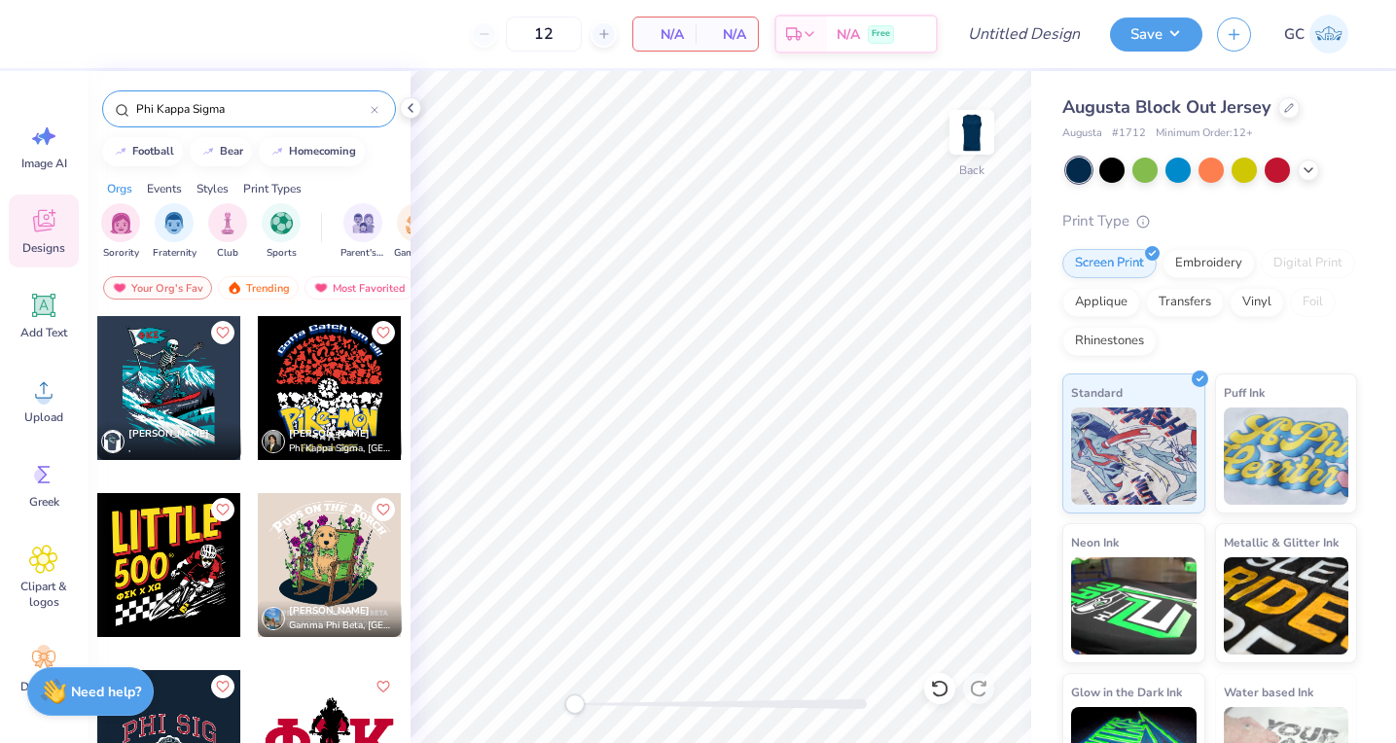
click at [167, 573] on div at bounding box center [169, 565] width 144 height 144
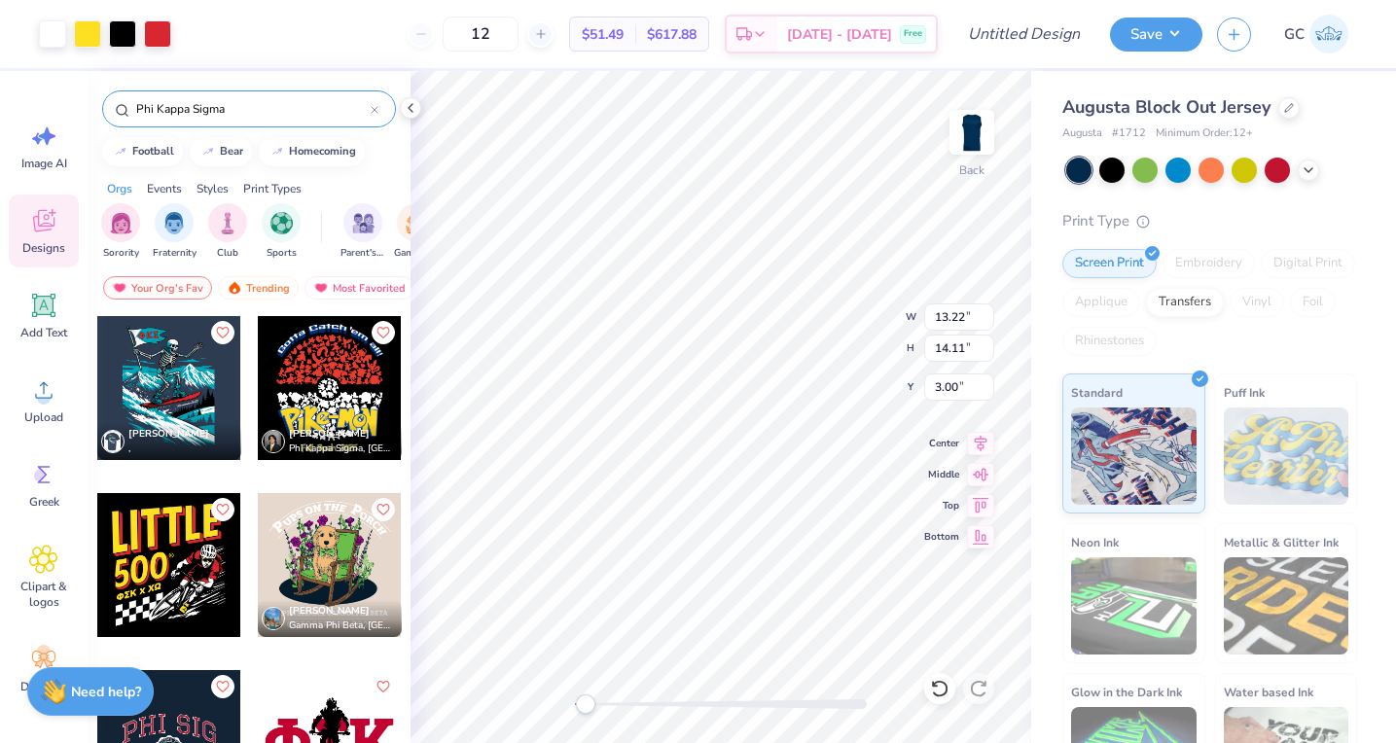
drag, startPoint x: 577, startPoint y: 697, endPoint x: 586, endPoint y: 703, distance: 10.5
click at [586, 703] on div "Accessibility label" at bounding box center [585, 704] width 19 height 19
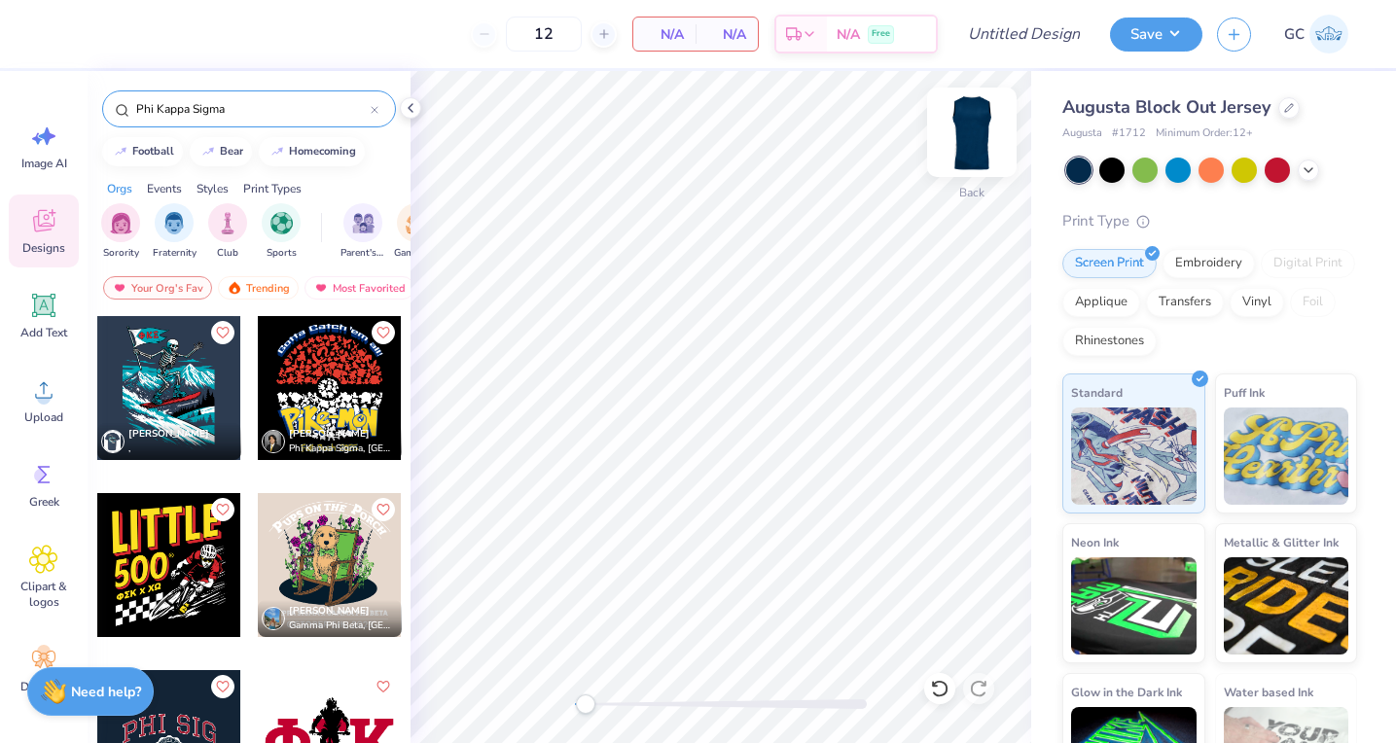
click at [979, 145] on img at bounding box center [972, 132] width 78 height 78
click at [159, 566] on div at bounding box center [169, 565] width 144 height 144
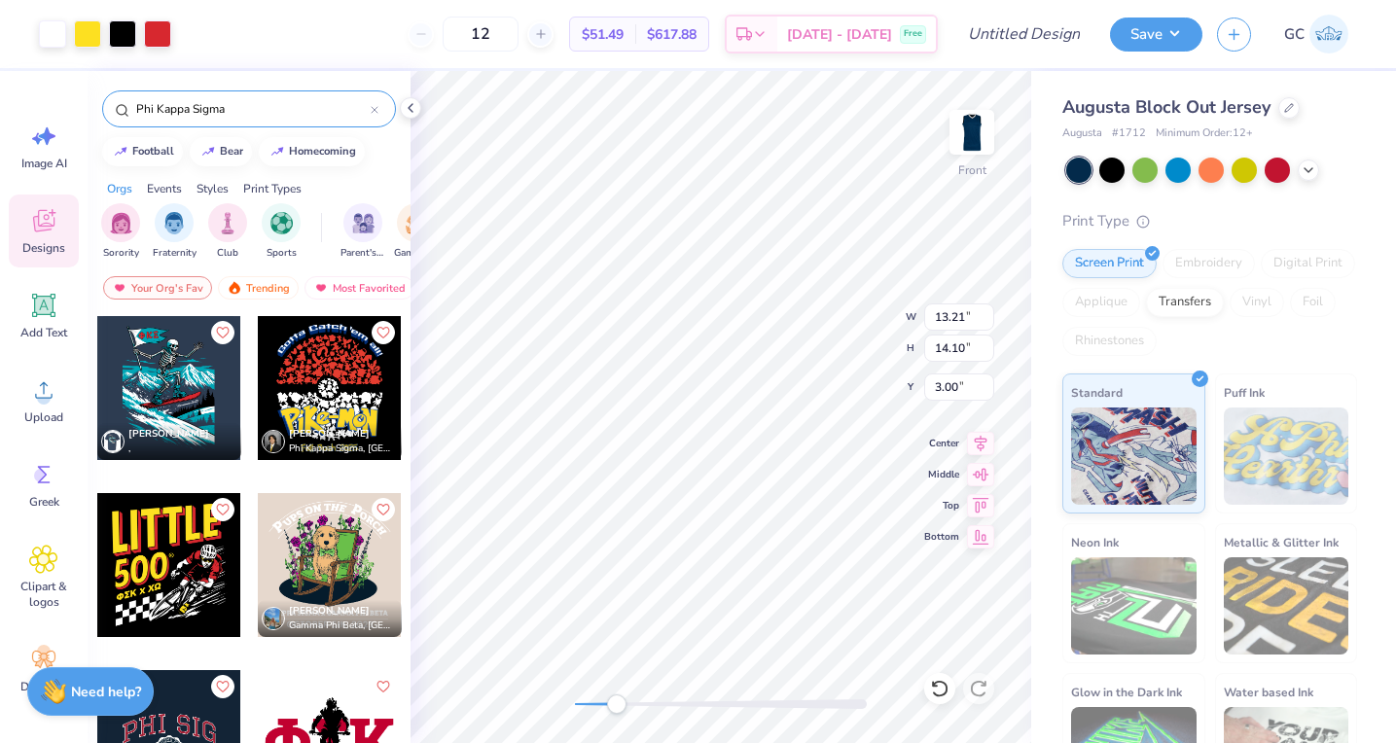
drag, startPoint x: 585, startPoint y: 707, endPoint x: 617, endPoint y: 705, distance: 32.2
click at [617, 705] on div "Accessibility label" at bounding box center [616, 704] width 19 height 19
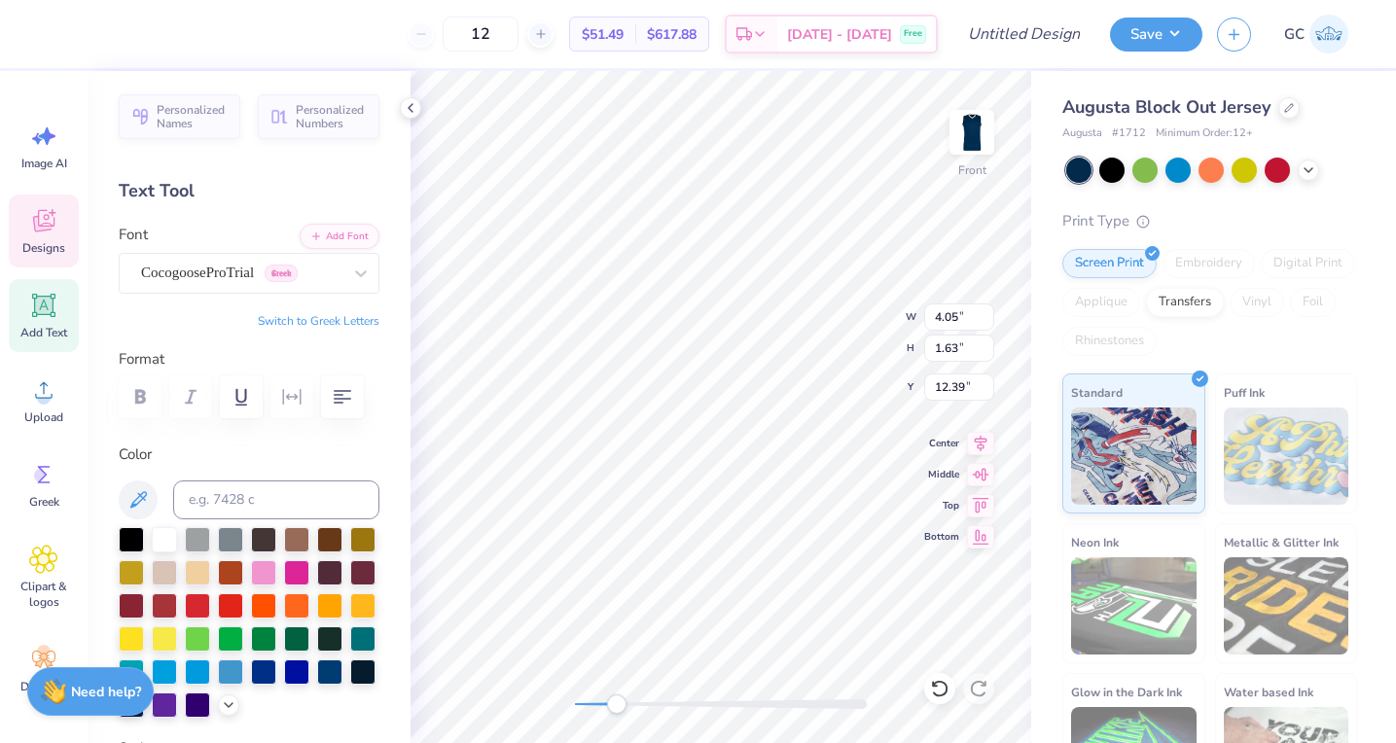
click at [324, 321] on button "Switch to Greek Letters" at bounding box center [319, 321] width 122 height 16
click at [340, 324] on button "Switch to Normal Letters" at bounding box center [314, 321] width 130 height 16
click at [341, 320] on button "Switch to Greek Letters" at bounding box center [319, 321] width 122 height 16
click at [362, 324] on button "Switch to Normal Letters" at bounding box center [314, 321] width 130 height 16
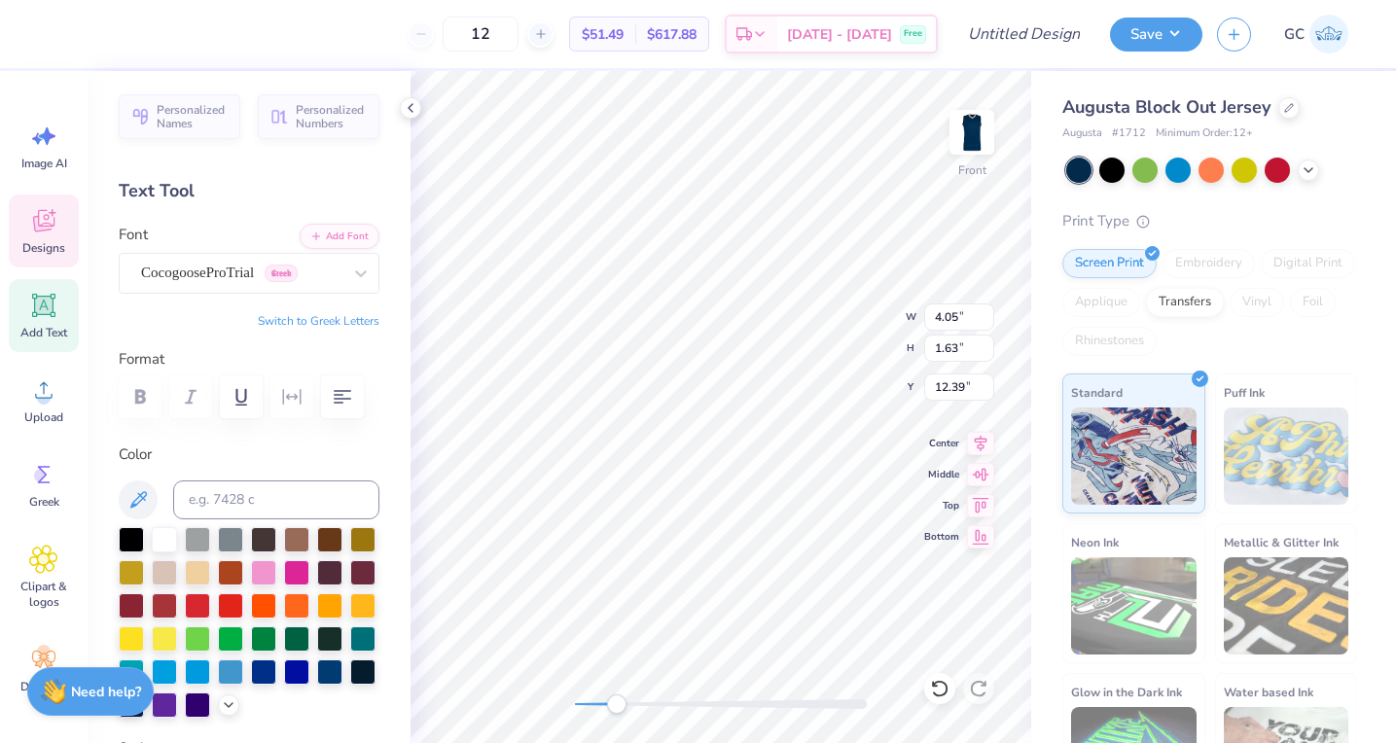
click at [362, 324] on button "Switch to Greek Letters" at bounding box center [319, 321] width 122 height 16
click at [362, 324] on button "Switch to Normal Letters" at bounding box center [314, 321] width 130 height 16
type textarea "FKS x XΩ"
click at [331, 324] on button "Switch to Greek Letters" at bounding box center [319, 321] width 122 height 16
click at [331, 324] on button "Switch to Normal Letters" at bounding box center [314, 321] width 130 height 16
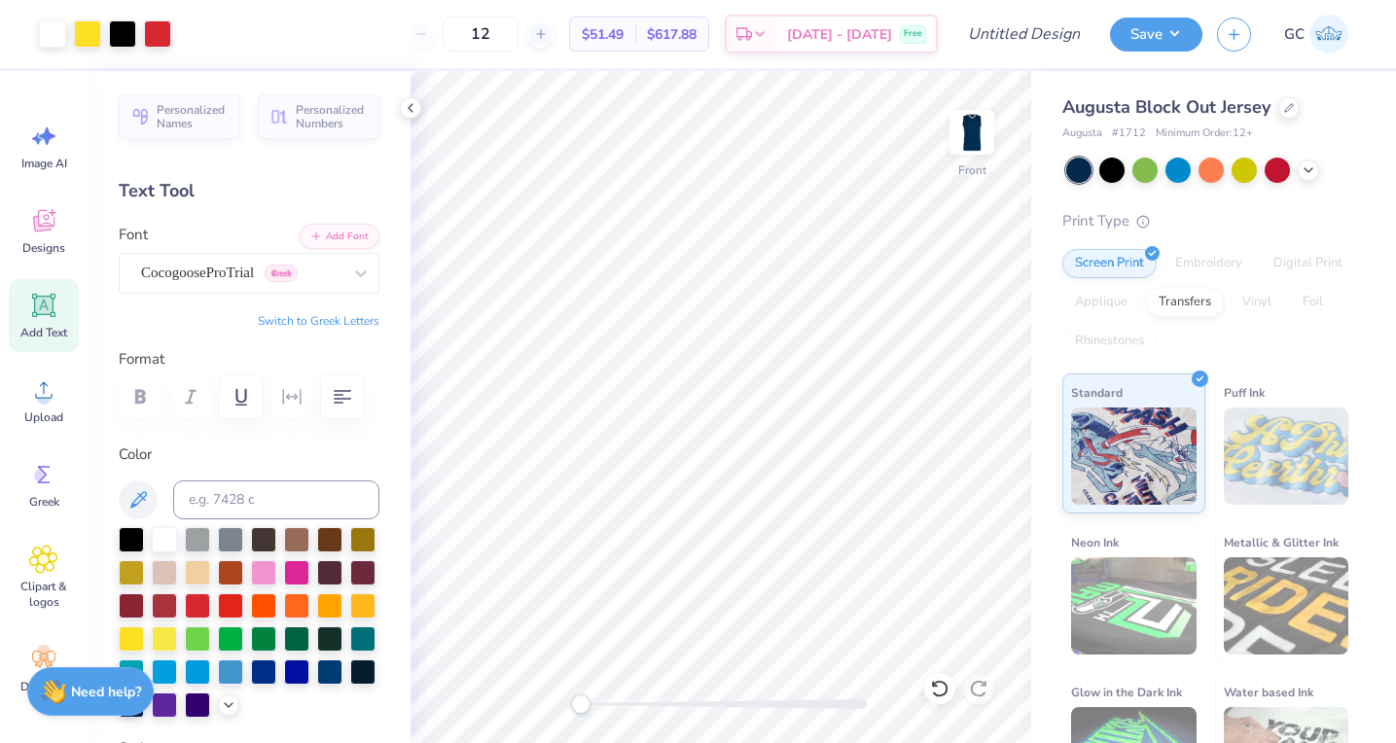
drag, startPoint x: 613, startPoint y: 705, endPoint x: 576, endPoint y: 706, distance: 37.0
click at [577, 708] on div "Accessibility label" at bounding box center [580, 704] width 19 height 19
click at [1031, 43] on input "Design Title" at bounding box center [1047, 34] width 95 height 39
type input "PHI KS Philo"
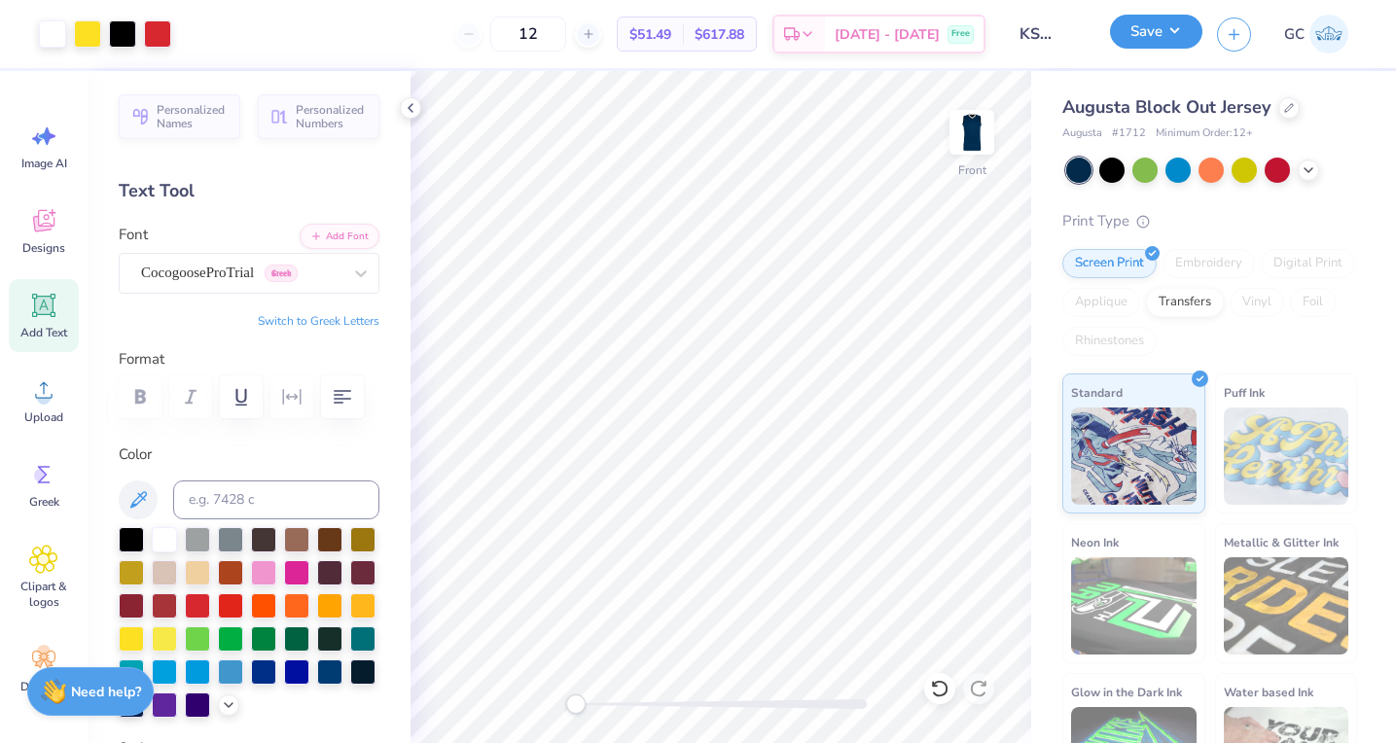
click at [1186, 33] on button "Save" at bounding box center [1156, 32] width 92 height 34
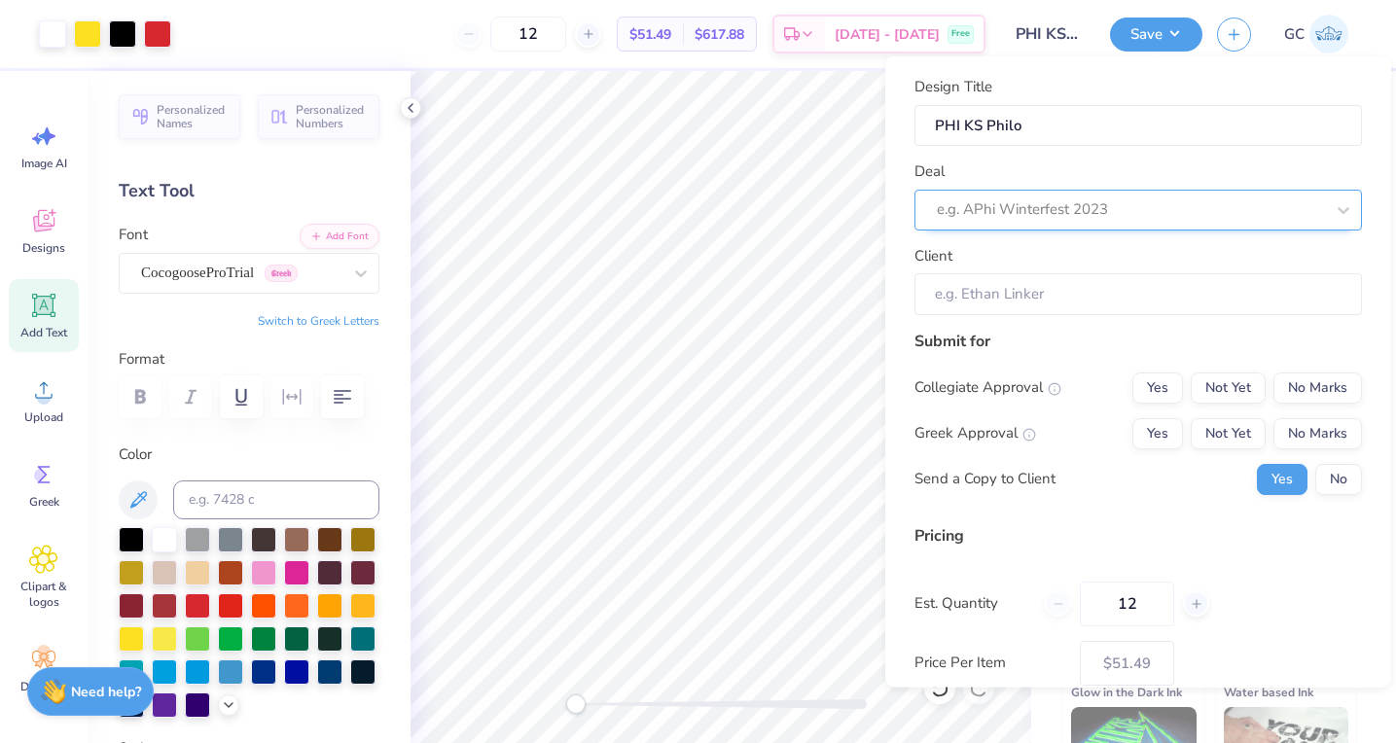
click at [1092, 205] on div at bounding box center [1130, 210] width 387 height 26
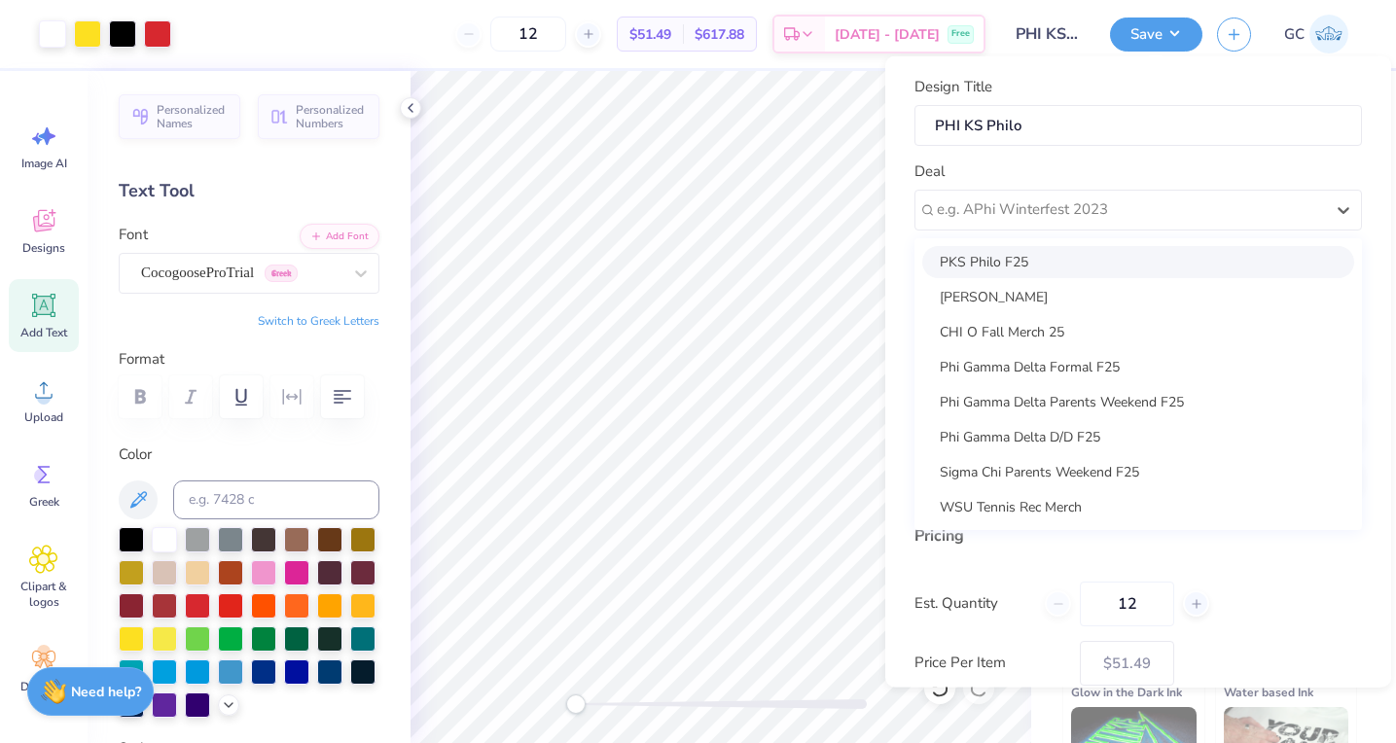
click at [1046, 258] on div "PKS Philo F25" at bounding box center [1138, 261] width 432 height 32
type input "[PERSON_NAME]"
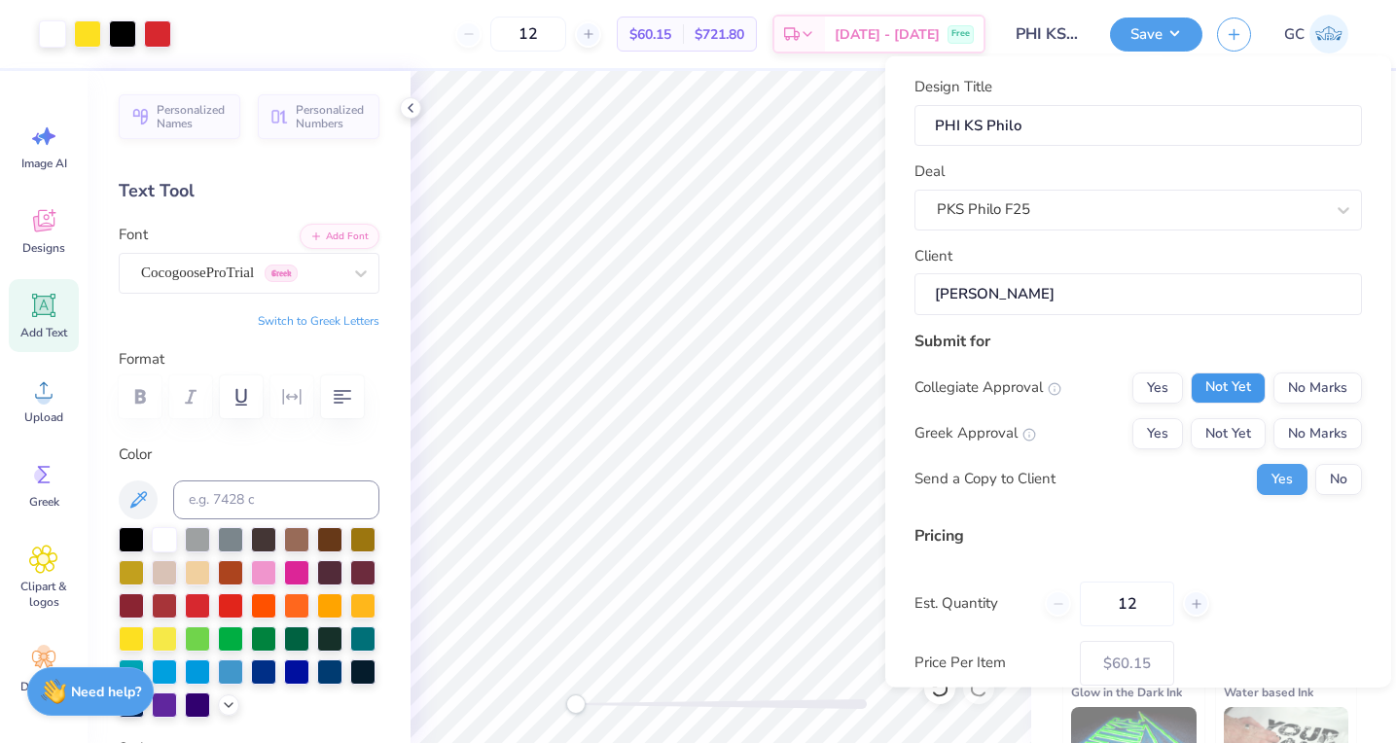
click at [1253, 395] on button "Not Yet" at bounding box center [1228, 387] width 75 height 31
click at [1242, 439] on button "Not Yet" at bounding box center [1228, 432] width 75 height 31
click at [1324, 478] on button "No" at bounding box center [1339, 478] width 47 height 31
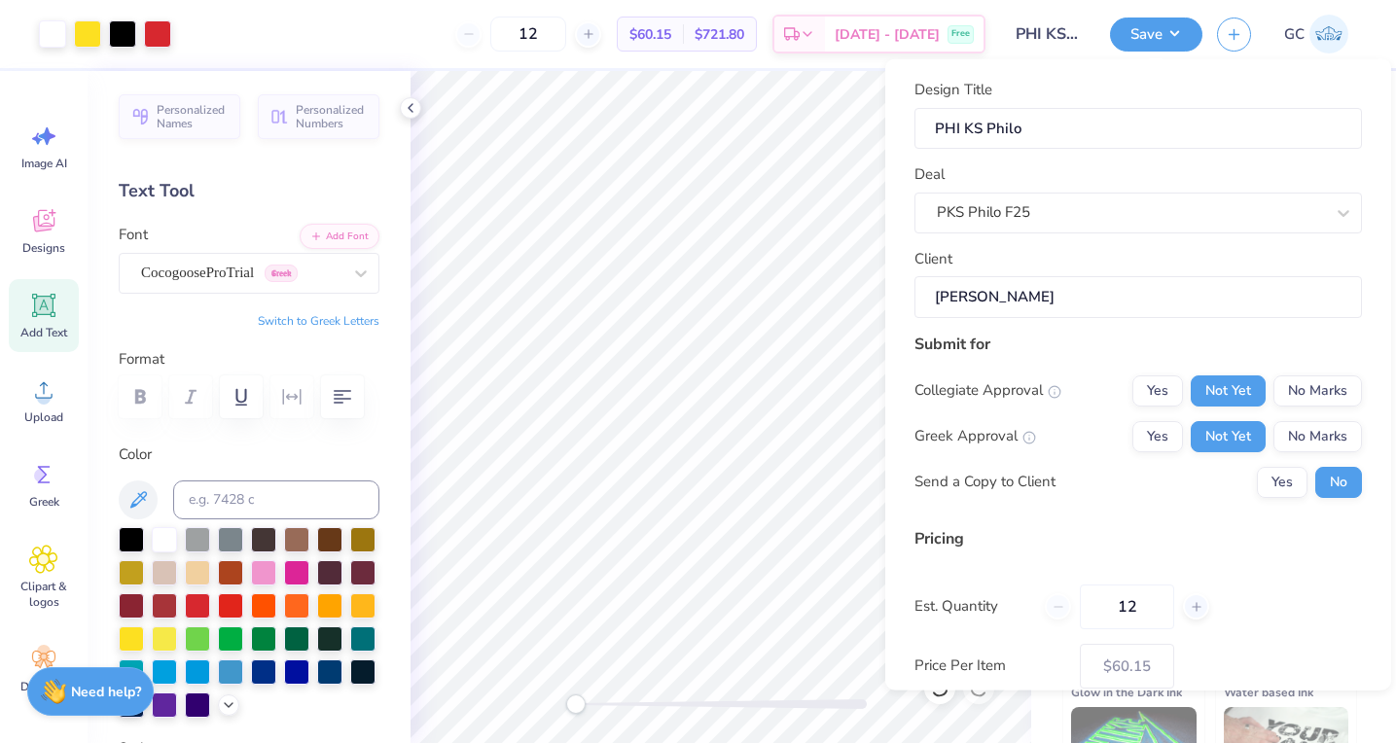
scroll to position [110, 0]
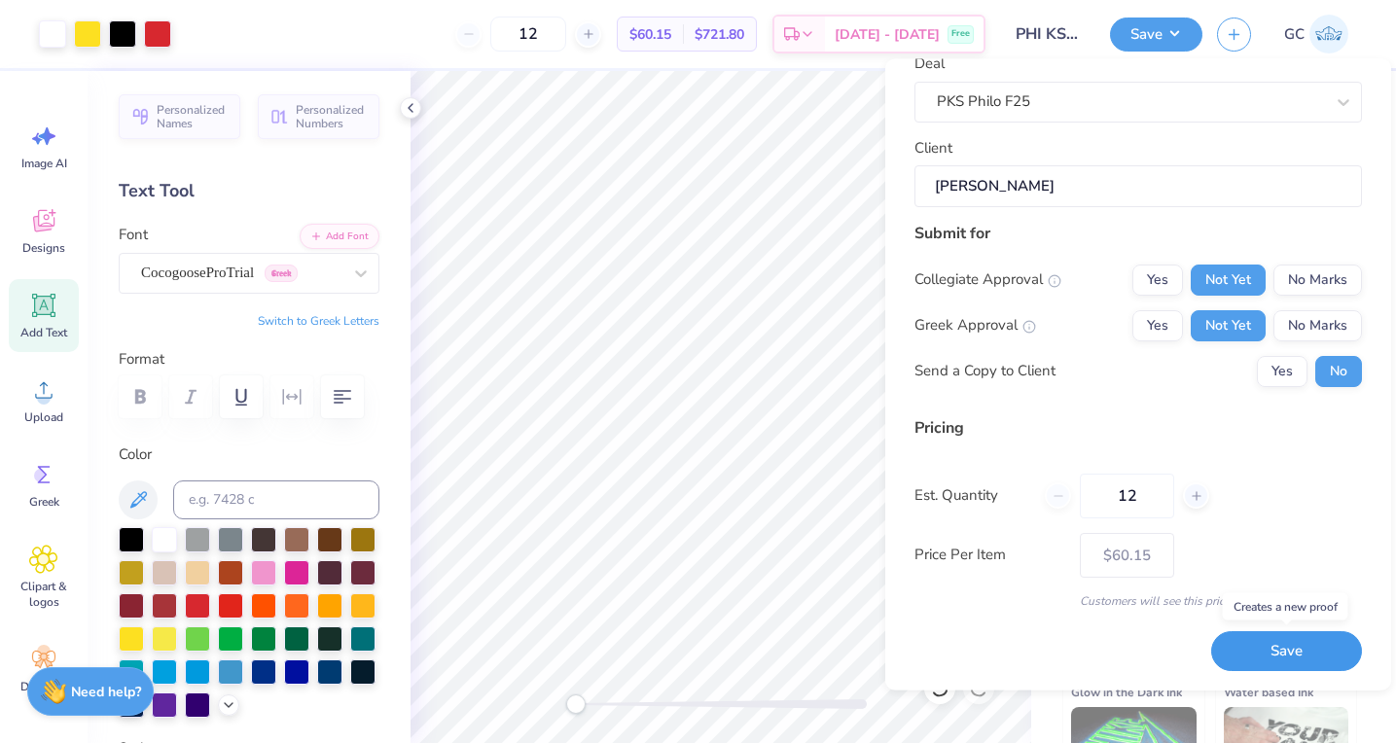
click at [1280, 653] on button "Save" at bounding box center [1286, 652] width 151 height 40
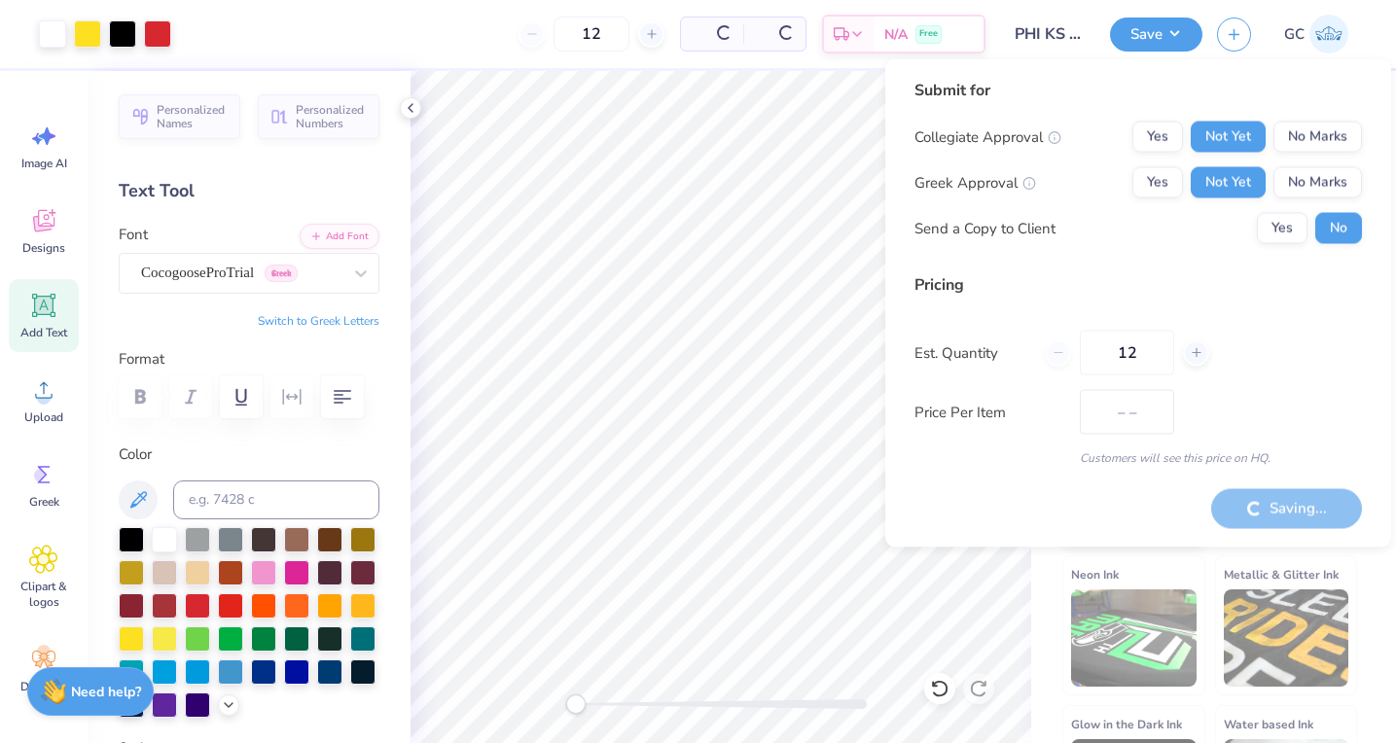
type input "$51.49"
